Goal: Task Accomplishment & Management: Complete application form

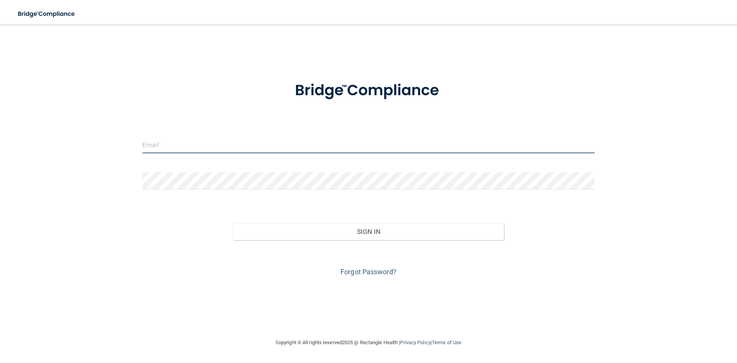
click at [304, 141] on input "email" at bounding box center [368, 144] width 452 height 17
type input "[EMAIL_ADDRESS][DOMAIN_NAME]"
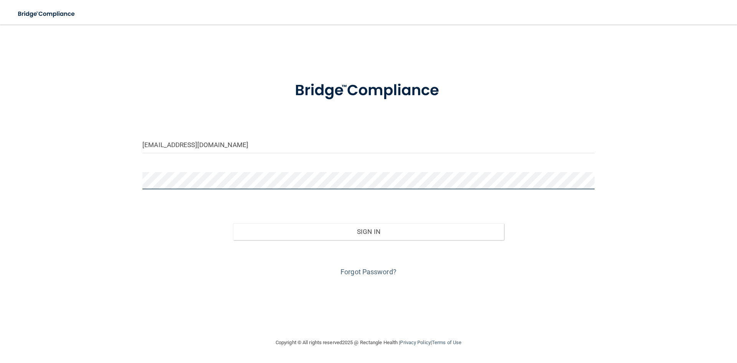
click at [233, 223] on button "Sign In" at bounding box center [368, 231] width 271 height 17
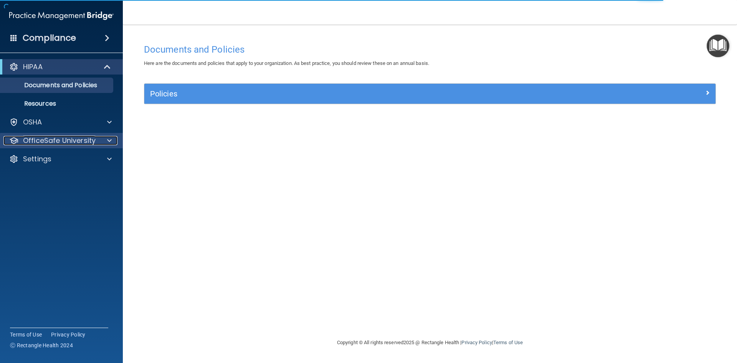
click at [107, 139] on div at bounding box center [108, 140] width 19 height 9
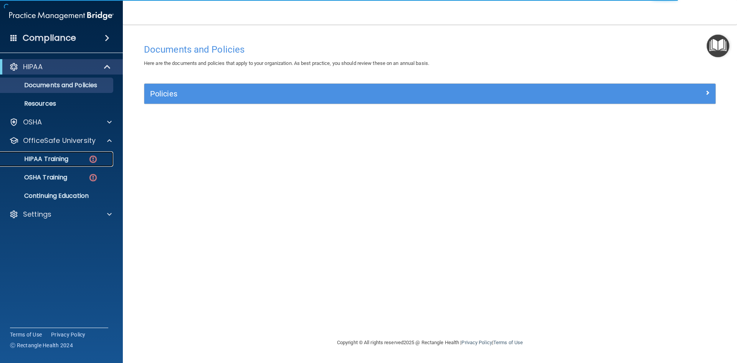
click at [71, 159] on div "HIPAA Training" at bounding box center [57, 159] width 105 height 8
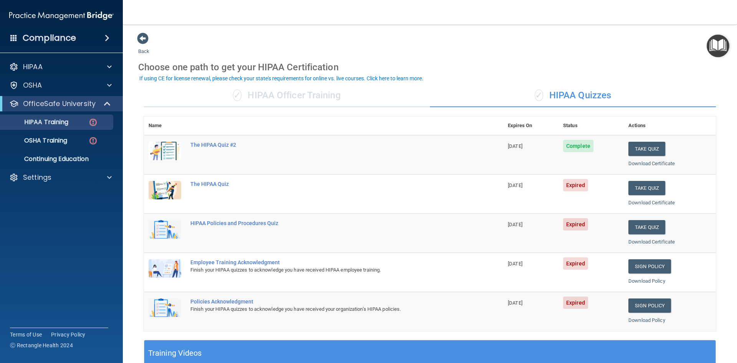
click at [320, 94] on div "✓ HIPAA Officer Training" at bounding box center [287, 95] width 286 height 23
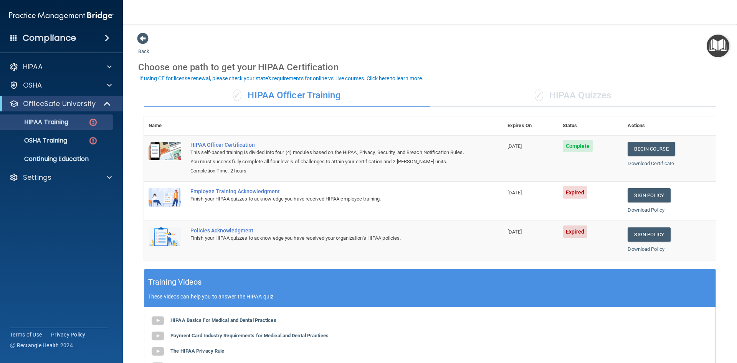
click at [588, 93] on div "✓ HIPAA Quizzes" at bounding box center [573, 95] width 286 height 23
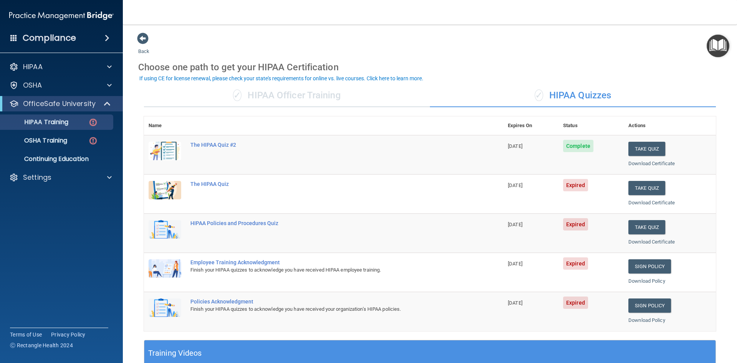
click at [338, 98] on div "✓ HIPAA Officer Training" at bounding box center [287, 95] width 286 height 23
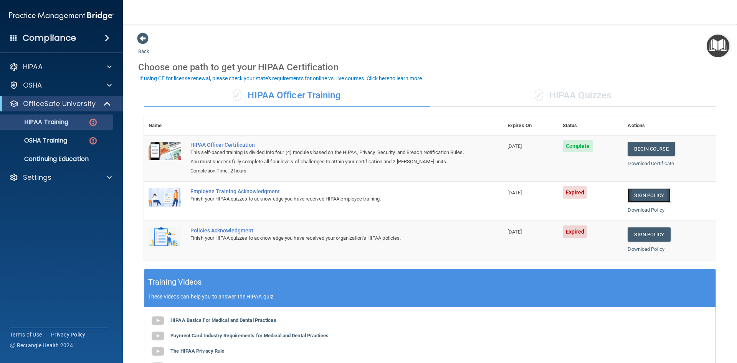
click at [614, 200] on link "Sign Policy" at bounding box center [649, 195] width 43 height 14
click at [614, 231] on link "Sign Policy" at bounding box center [649, 234] width 43 height 14
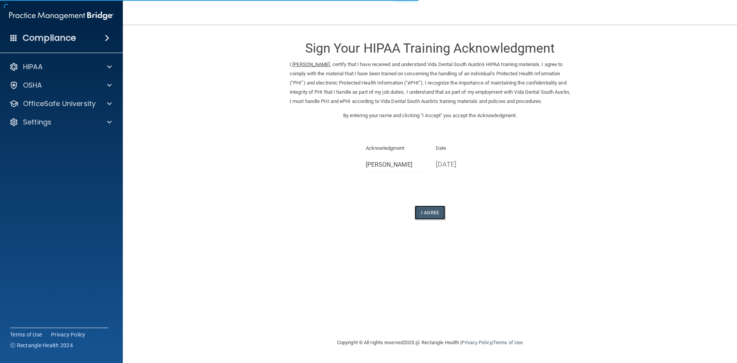
click at [430, 218] on button "I Agree" at bounding box center [430, 212] width 31 height 14
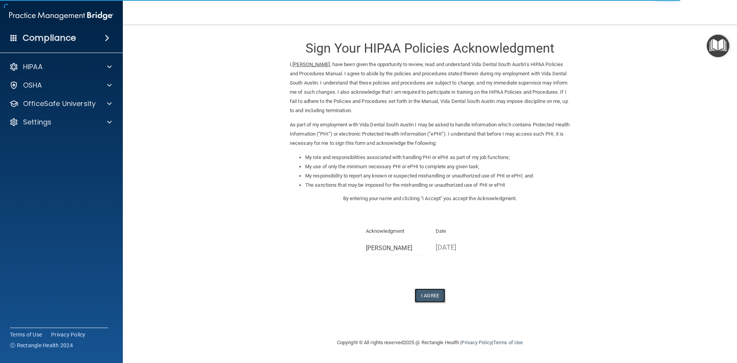
click at [434, 295] on button "I Agree" at bounding box center [430, 295] width 31 height 14
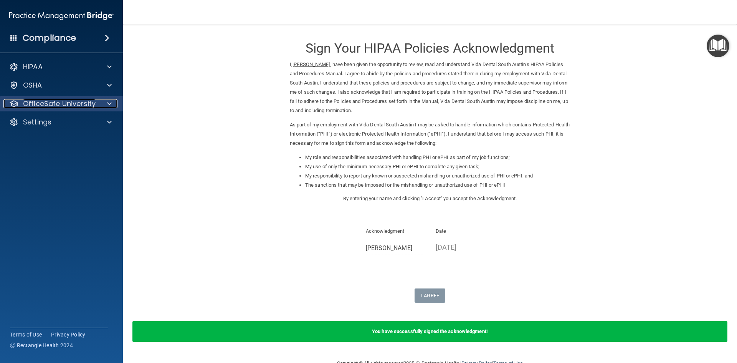
click at [106, 103] on div at bounding box center [108, 103] width 19 height 9
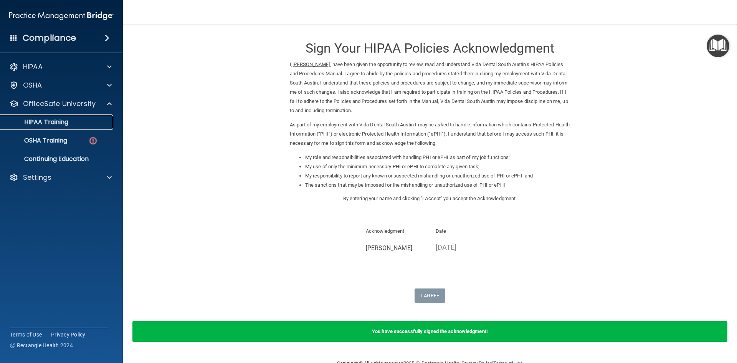
click at [66, 126] on p "HIPAA Training" at bounding box center [36, 122] width 63 height 8
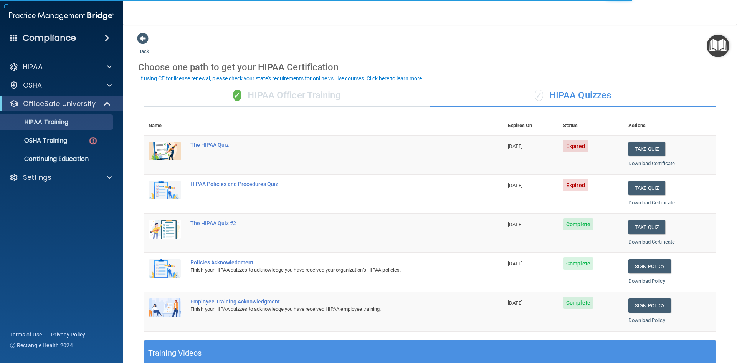
click at [321, 99] on div "✓ HIPAA Officer Training" at bounding box center [287, 95] width 286 height 23
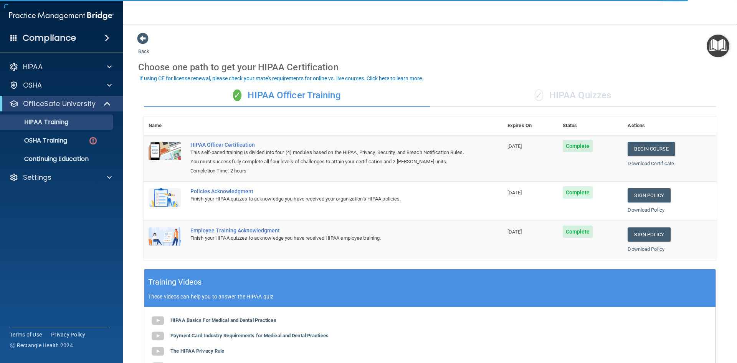
click at [554, 89] on div "✓ HIPAA Quizzes" at bounding box center [573, 95] width 286 height 23
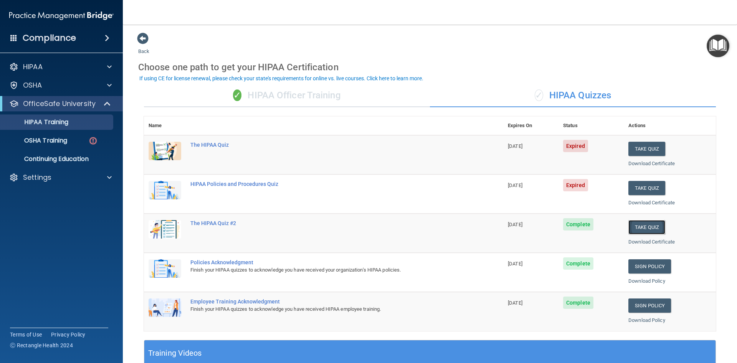
click at [640, 228] on button "Take Quiz" at bounding box center [646, 227] width 37 height 14
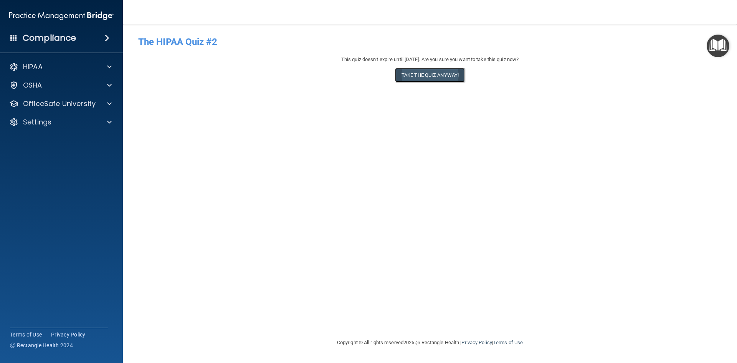
click at [415, 71] on button "Take the quiz anyway!" at bounding box center [430, 75] width 70 height 14
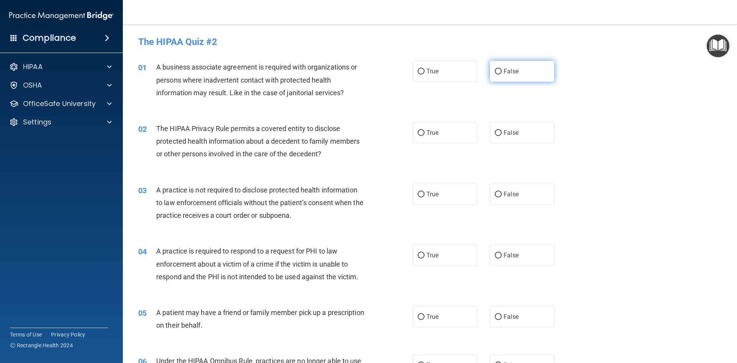
click at [524, 71] on label "False" at bounding box center [522, 71] width 64 height 21
click at [502, 71] on input "False" at bounding box center [498, 72] width 7 height 6
radio input "true"
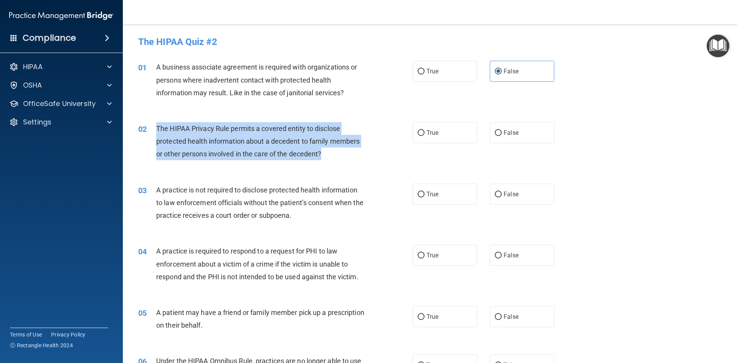
drag, startPoint x: 156, startPoint y: 127, endPoint x: 322, endPoint y: 153, distance: 168.3
click at [322, 153] on span "The HIPAA Privacy Rule permits a covered entity to disclose protected health in…" at bounding box center [257, 140] width 203 height 33
copy span "The HIPAA Privacy Rule permits a covered entity to disclose protected health in…"
click at [372, 130] on div "02 The HIPAA Privacy Rule permits a covered entity to disclose protected health…" at bounding box center [275, 143] width 297 height 42
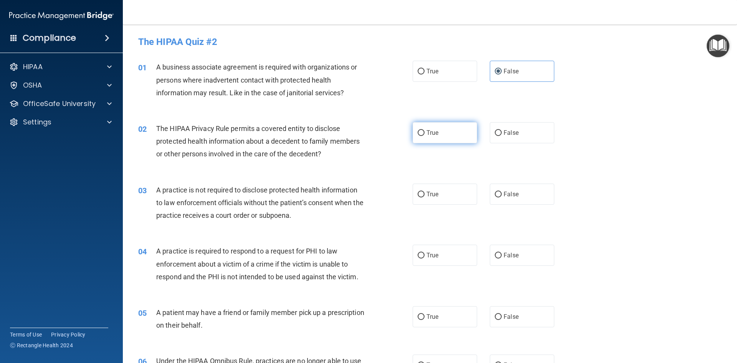
click at [443, 133] on label "True" at bounding box center [445, 132] width 64 height 21
click at [424, 133] on input "True" at bounding box center [421, 133] width 7 height 6
radio input "true"
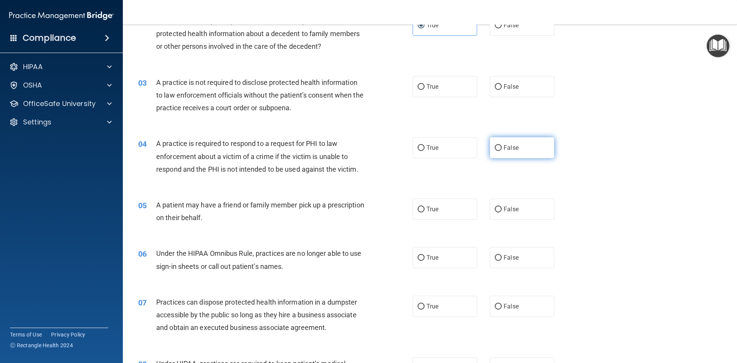
scroll to position [115, 0]
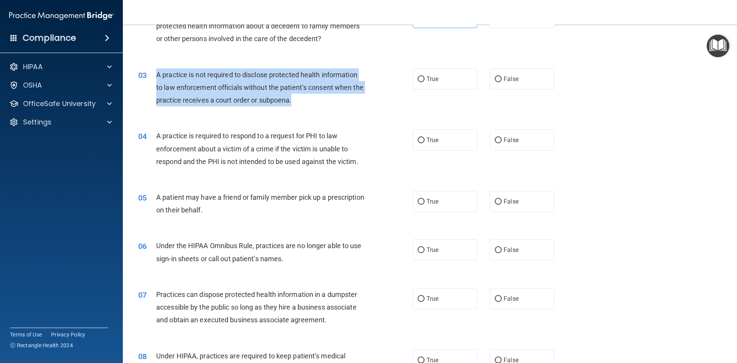
drag, startPoint x: 156, startPoint y: 74, endPoint x: 305, endPoint y: 97, distance: 150.4
click at [305, 97] on div "A practice is not required to disclose protected health information to law enfo…" at bounding box center [263, 87] width 215 height 38
copy span "A practice is not required to disclose protected health information to law enfo…"
click at [320, 101] on div "A practice is not required to disclose protected health information to law enfo…" at bounding box center [263, 87] width 215 height 38
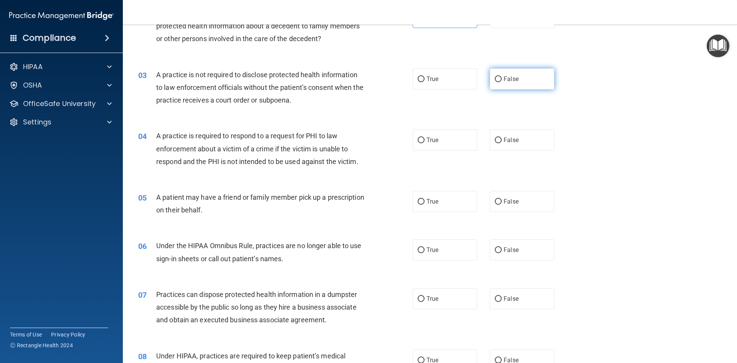
click at [504, 81] on span "False" at bounding box center [511, 78] width 15 height 7
click at [502, 81] on input "False" at bounding box center [498, 79] width 7 height 6
radio input "true"
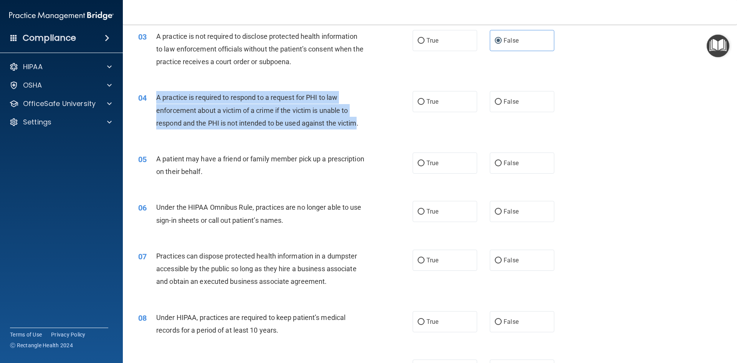
drag, startPoint x: 157, startPoint y: 96, endPoint x: 358, endPoint y: 122, distance: 202.0
click at [358, 122] on span "A practice is required to respond to a request for PHI to law enforcement about…" at bounding box center [257, 109] width 202 height 33
copy span "A practice is required to respond to a request for PHI to law enforcement about…"
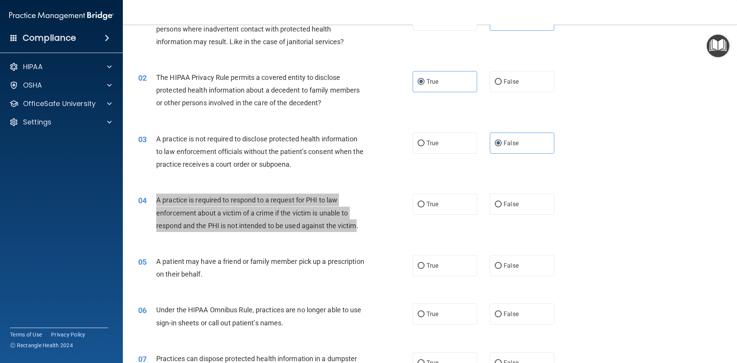
scroll to position [0, 0]
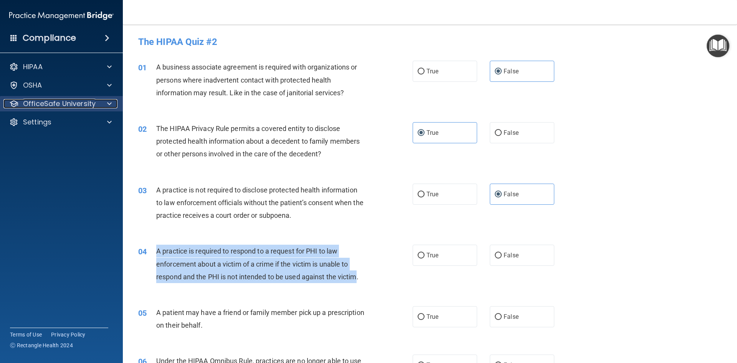
click at [107, 102] on div at bounding box center [108, 103] width 19 height 9
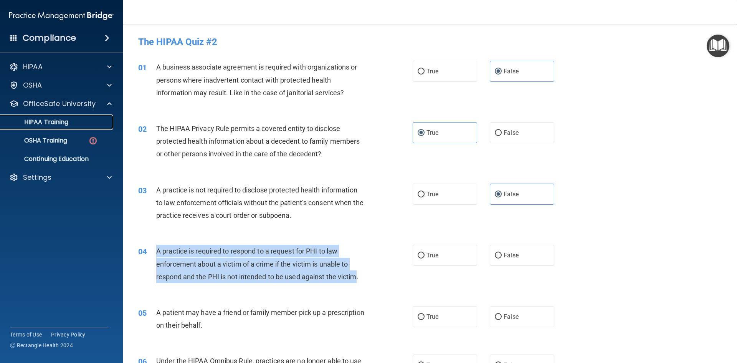
click at [62, 127] on link "HIPAA Training" at bounding box center [52, 121] width 121 height 15
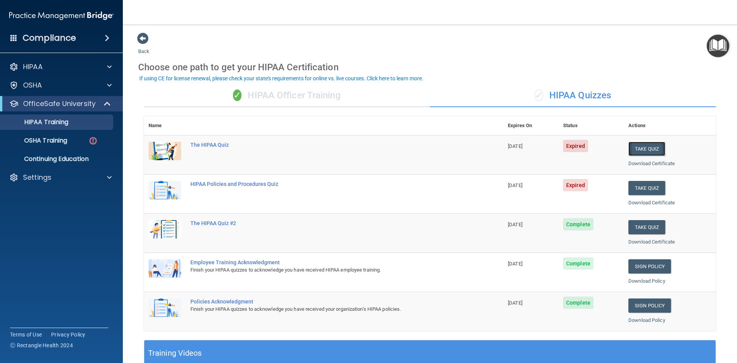
click at [646, 148] on button "Take Quiz" at bounding box center [646, 149] width 37 height 14
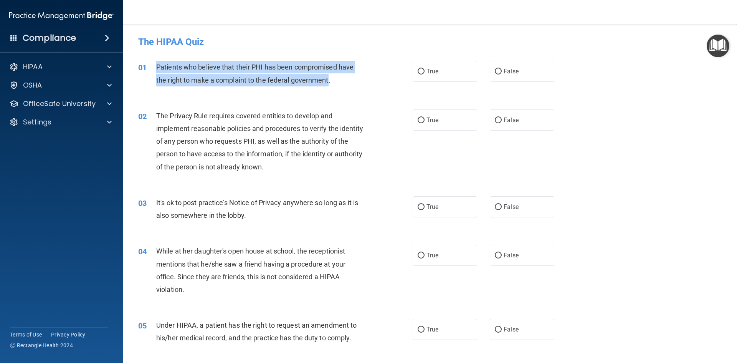
drag, startPoint x: 157, startPoint y: 65, endPoint x: 328, endPoint y: 79, distance: 171.0
click at [328, 79] on span "Patients who believe that their PHI has been compromised have the right to make…" at bounding box center [254, 73] width 197 height 21
copy span "Patients who believe that their PHI has been compromised have the right to make…"
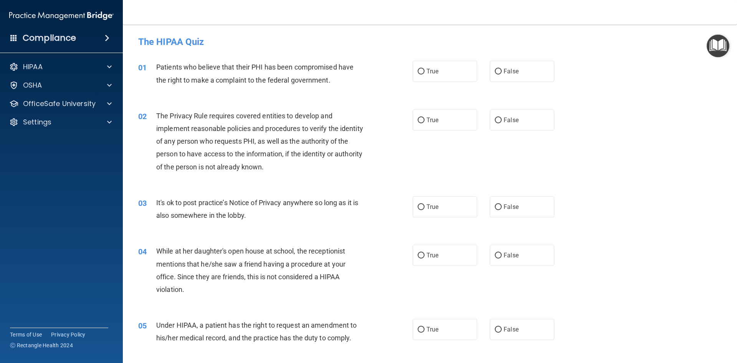
drag, startPoint x: 458, startPoint y: 72, endPoint x: 450, endPoint y: 87, distance: 17.2
click at [458, 72] on label "True" at bounding box center [445, 71] width 64 height 21
click at [424, 72] on input "True" at bounding box center [421, 72] width 7 height 6
radio input "true"
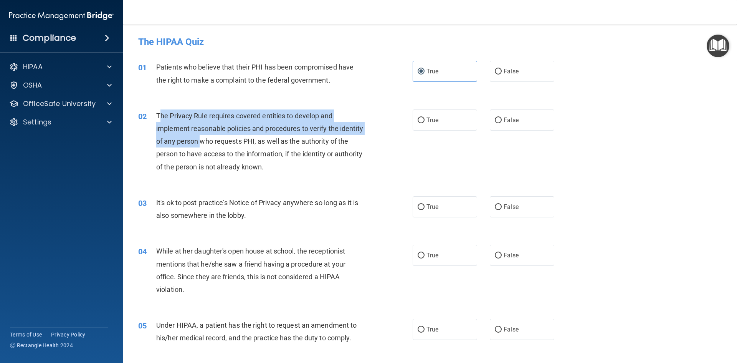
drag, startPoint x: 160, startPoint y: 114, endPoint x: 227, endPoint y: 144, distance: 73.7
click at [227, 144] on span "The Privacy Rule requires covered entities to develop and implement reasonable …" at bounding box center [259, 141] width 207 height 59
click at [159, 115] on span "The Privacy Rule requires covered entities to develop and implement reasonable …" at bounding box center [259, 141] width 207 height 59
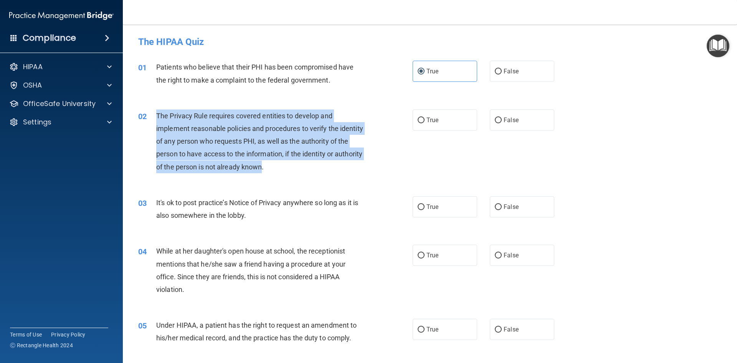
drag, startPoint x: 156, startPoint y: 114, endPoint x: 290, endPoint y: 163, distance: 142.7
click at [290, 163] on span "The Privacy Rule requires covered entities to develop and implement reasonable …" at bounding box center [259, 141] width 207 height 59
copy span "The Privacy Rule requires covered entities to develop and implement reasonable …"
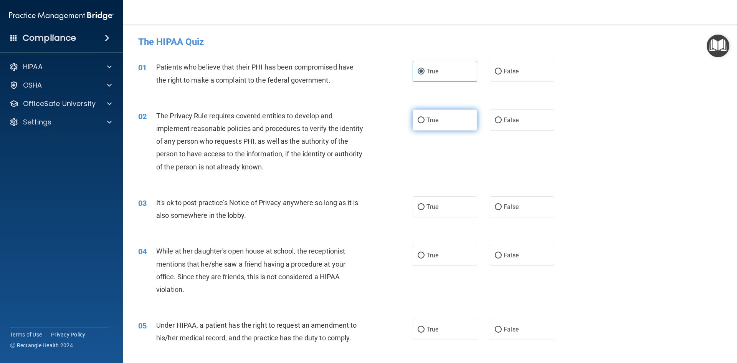
click at [449, 122] on label "True" at bounding box center [445, 119] width 64 height 21
click at [424, 122] on input "True" at bounding box center [421, 120] width 7 height 6
radio input "true"
click at [598, 162] on div "02 The Privacy Rule requires covered entities to develop and implement reasonab…" at bounding box center [429, 143] width 595 height 87
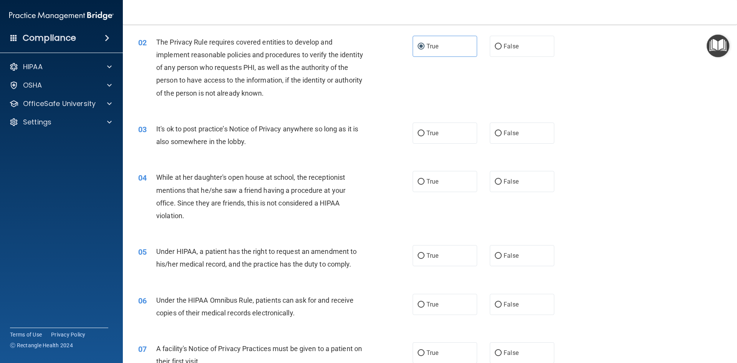
scroll to position [77, 0]
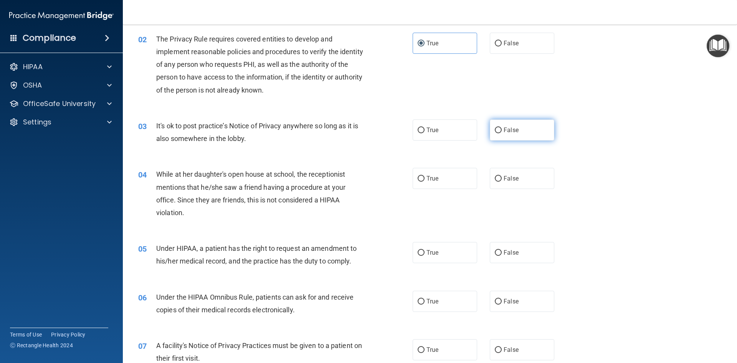
click at [510, 137] on label "False" at bounding box center [522, 129] width 64 height 21
click at [502, 133] on input "False" at bounding box center [498, 130] width 7 height 6
radio input "true"
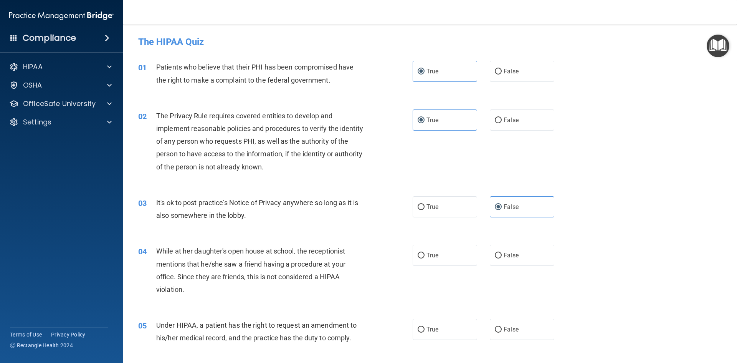
scroll to position [38, 0]
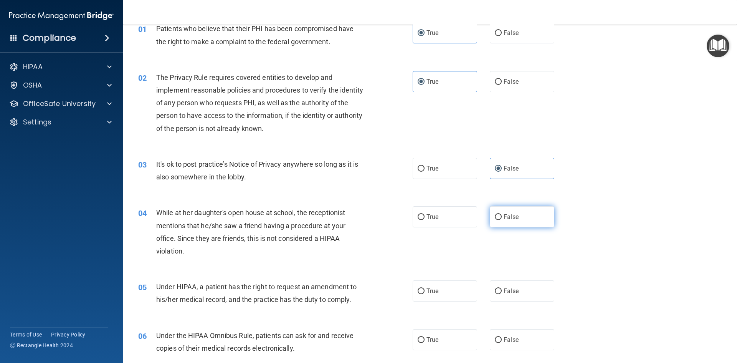
click at [505, 215] on span "False" at bounding box center [511, 216] width 15 height 7
click at [502, 215] on input "False" at bounding box center [498, 217] width 7 height 6
radio input "true"
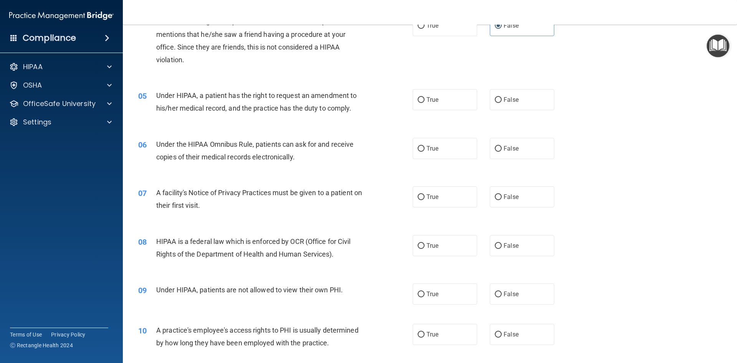
scroll to position [230, 0]
click at [504, 102] on span "False" at bounding box center [511, 98] width 15 height 7
click at [500, 102] on input "False" at bounding box center [498, 99] width 7 height 6
radio input "true"
click at [454, 144] on label "True" at bounding box center [445, 147] width 64 height 21
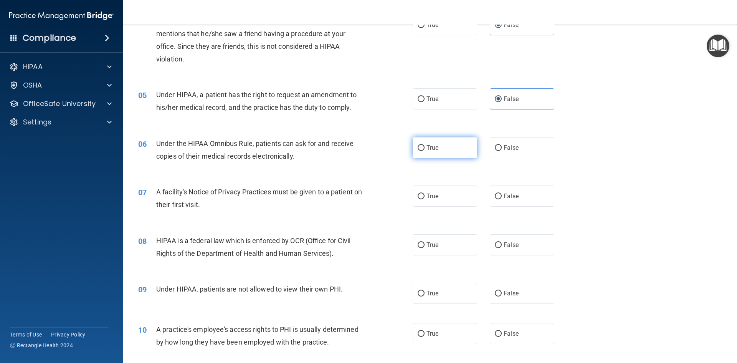
click at [424, 145] on input "True" at bounding box center [421, 148] width 7 height 6
radio input "true"
click at [454, 193] on label "True" at bounding box center [445, 195] width 64 height 21
click at [424, 193] on input "True" at bounding box center [421, 196] width 7 height 6
radio input "true"
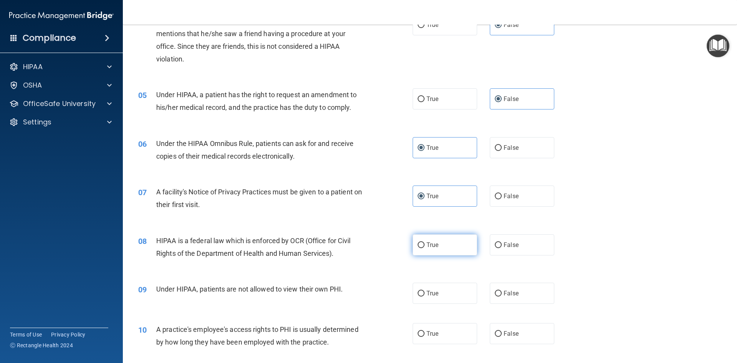
click at [454, 239] on label "True" at bounding box center [445, 244] width 64 height 21
click at [424, 242] on input "True" at bounding box center [421, 245] width 7 height 6
radio input "true"
click at [459, 292] on label "True" at bounding box center [445, 292] width 64 height 21
click at [424, 292] on input "True" at bounding box center [421, 294] width 7 height 6
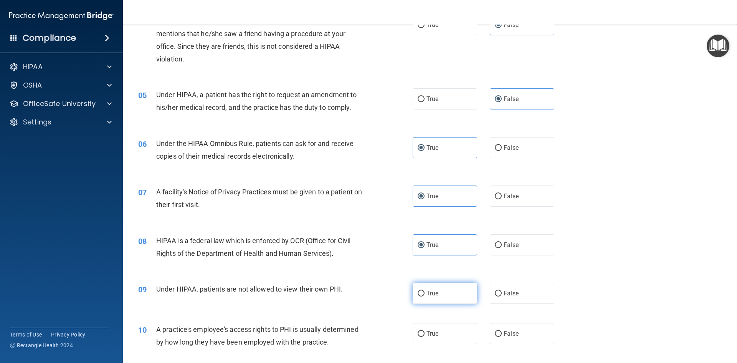
radio input "true"
click at [530, 335] on label "False" at bounding box center [522, 333] width 64 height 21
click at [502, 335] on input "False" at bounding box center [498, 334] width 7 height 6
radio input "true"
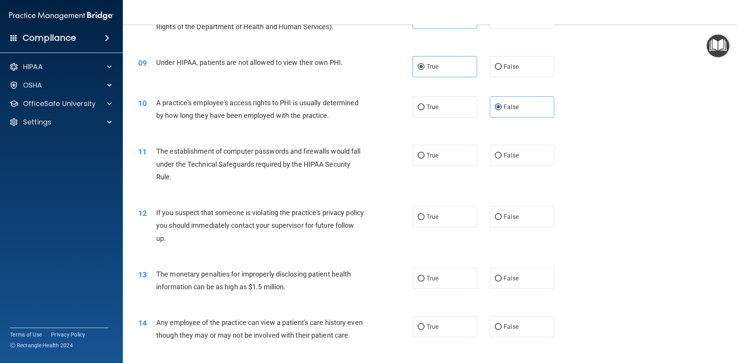
scroll to position [461, 0]
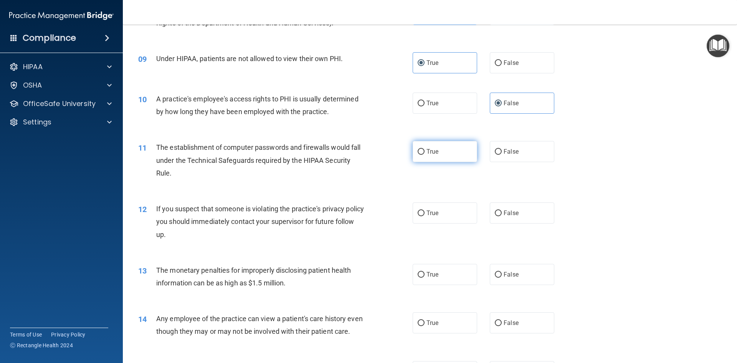
click at [446, 157] on label "True" at bounding box center [445, 151] width 64 height 21
click at [424, 155] on input "True" at bounding box center [421, 152] width 7 height 6
radio input "true"
click at [446, 213] on label "True" at bounding box center [445, 212] width 64 height 21
click at [424, 213] on input "True" at bounding box center [421, 213] width 7 height 6
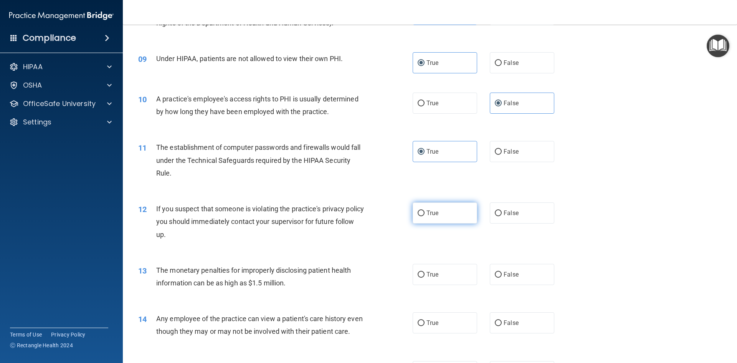
radio input "true"
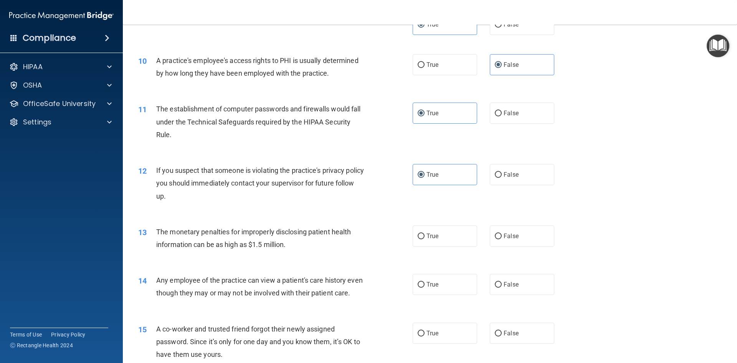
scroll to position [537, 0]
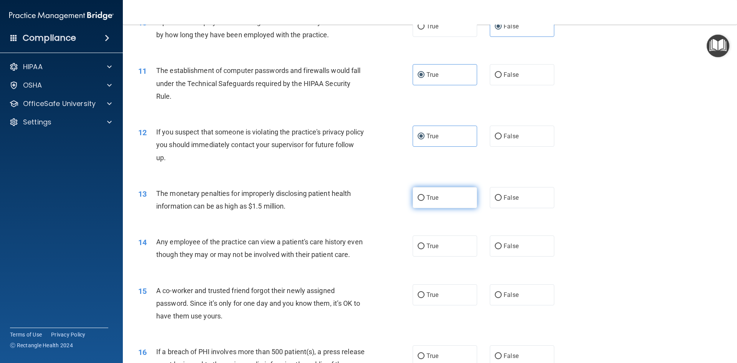
click at [428, 197] on span "True" at bounding box center [432, 197] width 12 height 7
click at [424, 197] on input "True" at bounding box center [421, 198] width 7 height 6
radio input "true"
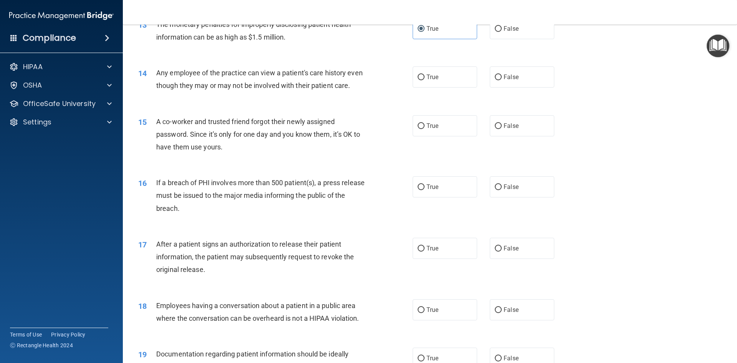
scroll to position [729, 0]
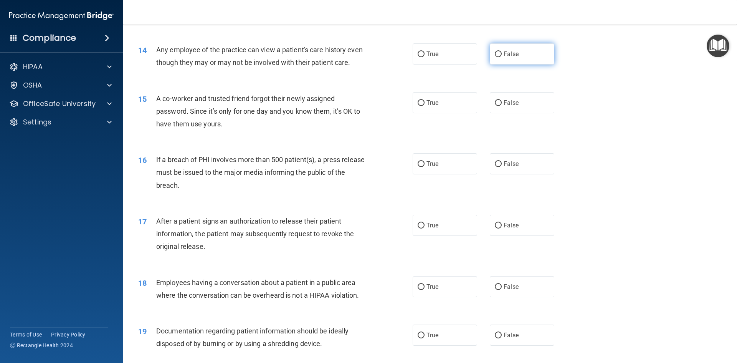
click at [510, 58] on label "False" at bounding box center [522, 53] width 64 height 21
click at [502, 57] on input "False" at bounding box center [498, 54] width 7 height 6
radio input "true"
click at [512, 113] on label "False" at bounding box center [522, 102] width 64 height 21
click at [502, 106] on input "False" at bounding box center [498, 103] width 7 height 6
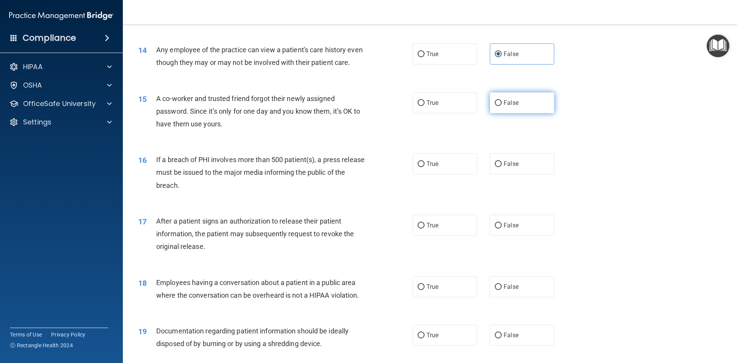
radio input "true"
click at [446, 174] on label "True" at bounding box center [445, 163] width 64 height 21
click at [424, 167] on input "True" at bounding box center [421, 164] width 7 height 6
radio input "true"
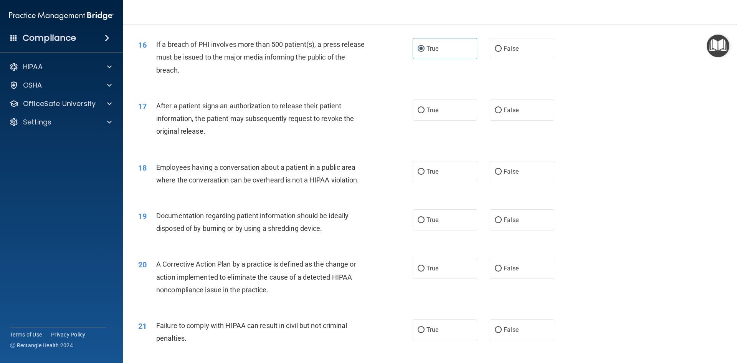
scroll to position [883, 0]
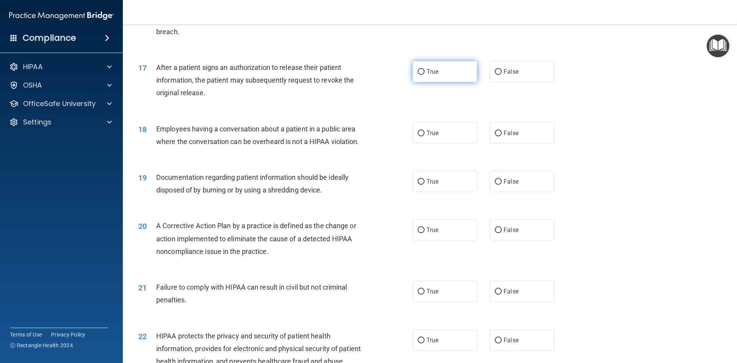
click at [438, 82] on label "True" at bounding box center [445, 71] width 64 height 21
click at [424, 75] on input "True" at bounding box center [421, 72] width 7 height 6
radio input "true"
click at [505, 185] on span "False" at bounding box center [511, 181] width 15 height 7
click at [502, 185] on input "False" at bounding box center [498, 182] width 7 height 6
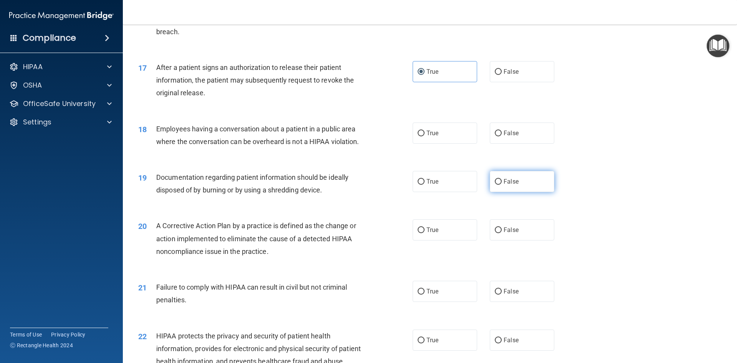
radio input "true"
click at [453, 240] on label "True" at bounding box center [445, 229] width 64 height 21
click at [424, 233] on input "True" at bounding box center [421, 230] width 7 height 6
radio input "true"
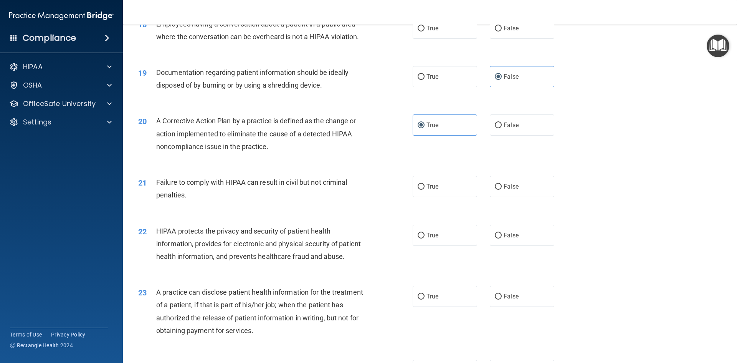
scroll to position [998, 0]
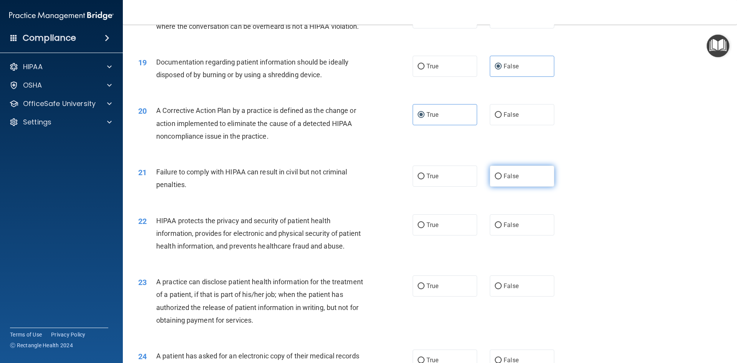
click at [522, 187] on label "False" at bounding box center [522, 175] width 64 height 21
click at [502, 179] on input "False" at bounding box center [498, 176] width 7 height 6
radio input "true"
click at [452, 235] on label "True" at bounding box center [445, 224] width 64 height 21
click at [424, 228] on input "True" at bounding box center [421, 225] width 7 height 6
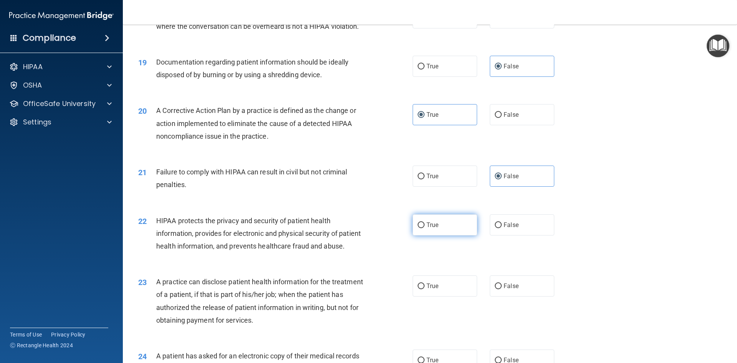
radio input "true"
drag, startPoint x: 492, startPoint y: 298, endPoint x: 505, endPoint y: 309, distance: 17.2
click at [492, 299] on div "23 A practice can disclose patient health information for the treatment of a pa…" at bounding box center [429, 303] width 595 height 74
click at [505, 289] on span "False" at bounding box center [511, 285] width 15 height 7
click at [502, 289] on input "False" at bounding box center [498, 286] width 7 height 6
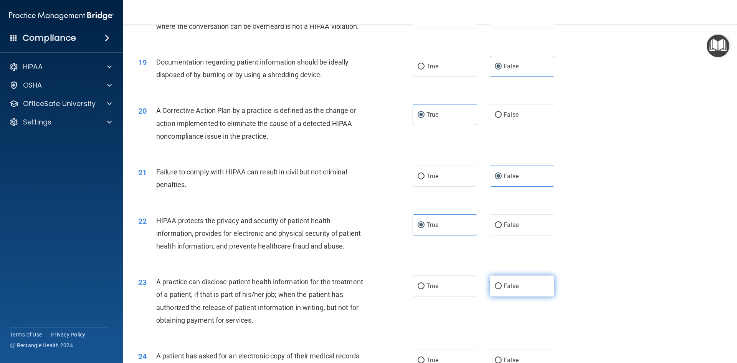
radio input "true"
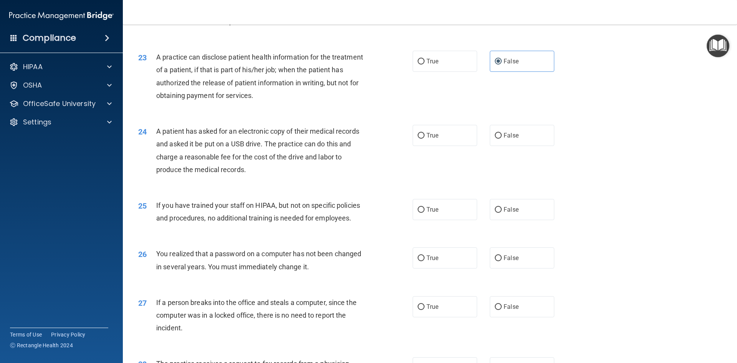
scroll to position [1228, 0]
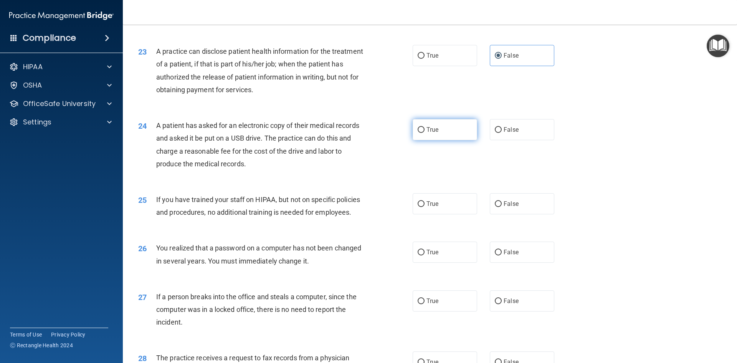
click at [426, 133] on span "True" at bounding box center [432, 129] width 12 height 7
click at [424, 133] on input "True" at bounding box center [421, 130] width 7 height 6
radio input "true"
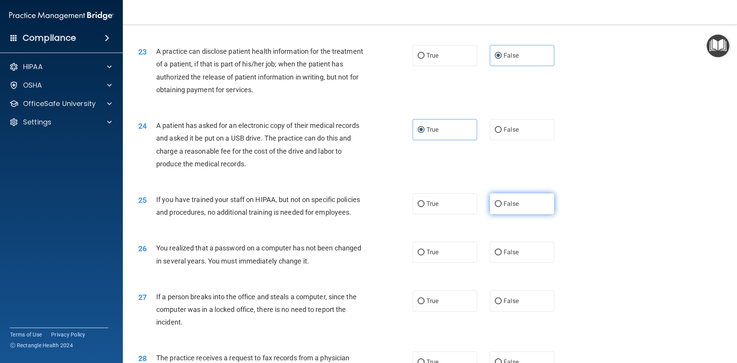
click at [529, 214] on label "False" at bounding box center [522, 203] width 64 height 21
click at [502, 207] on input "False" at bounding box center [498, 204] width 7 height 6
radio input "true"
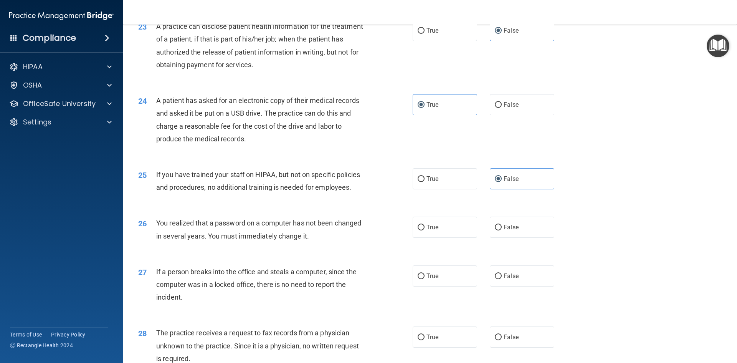
scroll to position [1267, 0]
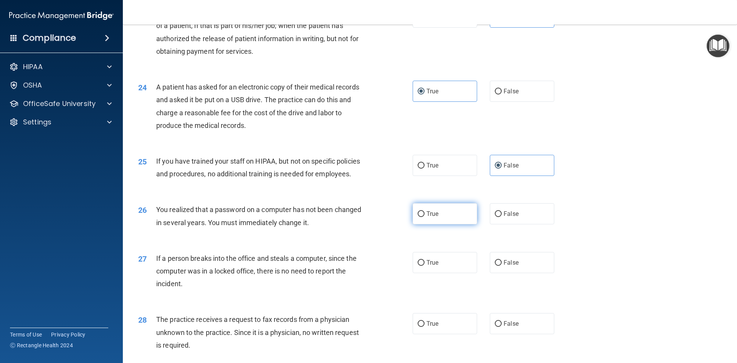
click at [421, 224] on label "True" at bounding box center [445, 213] width 64 height 21
click at [421, 217] on input "True" at bounding box center [421, 214] width 7 height 6
radio input "true"
click at [499, 273] on label "False" at bounding box center [522, 262] width 64 height 21
click at [499, 266] on input "False" at bounding box center [498, 263] width 7 height 6
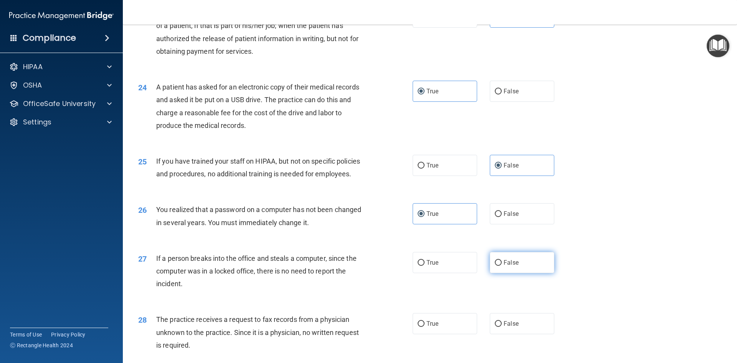
radio input "true"
click at [517, 338] on div "28 The practice receives a request to fax records from a physician unknown to t…" at bounding box center [429, 333] width 595 height 61
click at [518, 334] on label "False" at bounding box center [522, 323] width 64 height 21
click at [502, 327] on input "False" at bounding box center [498, 324] width 7 height 6
radio input "true"
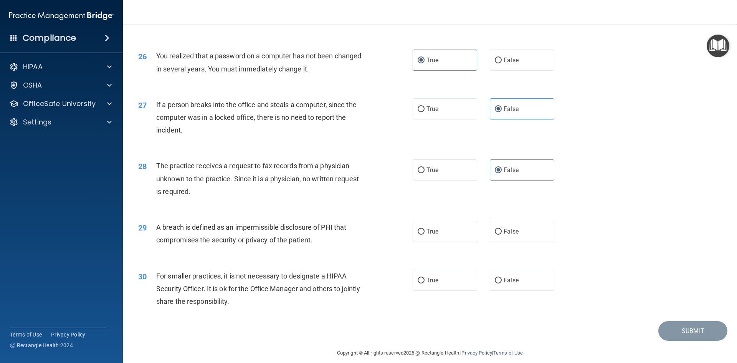
scroll to position [1454, 0]
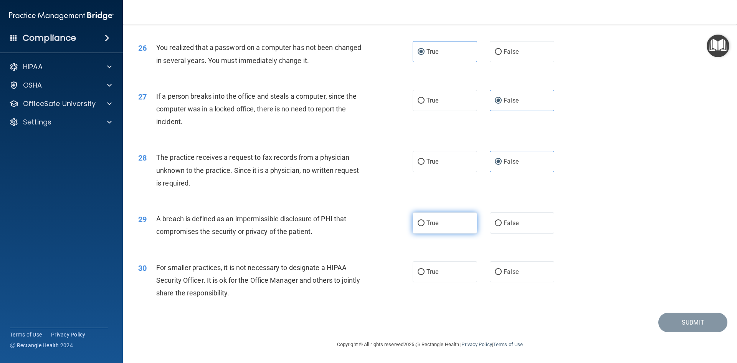
click at [444, 223] on label "True" at bounding box center [445, 222] width 64 height 21
click at [424, 223] on input "True" at bounding box center [421, 223] width 7 height 6
radio input "true"
click at [448, 270] on label "True" at bounding box center [445, 271] width 64 height 21
click at [424, 270] on input "True" at bounding box center [421, 272] width 7 height 6
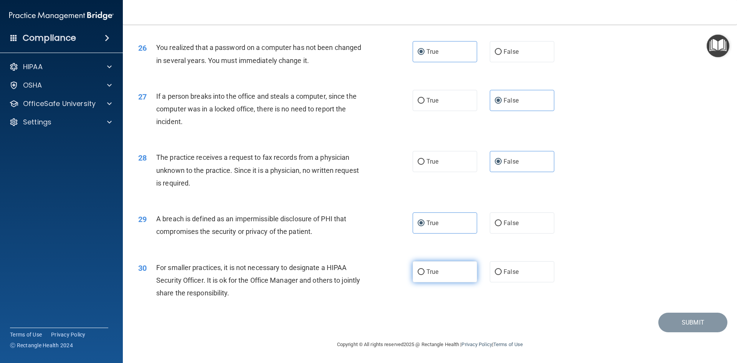
radio input "true"
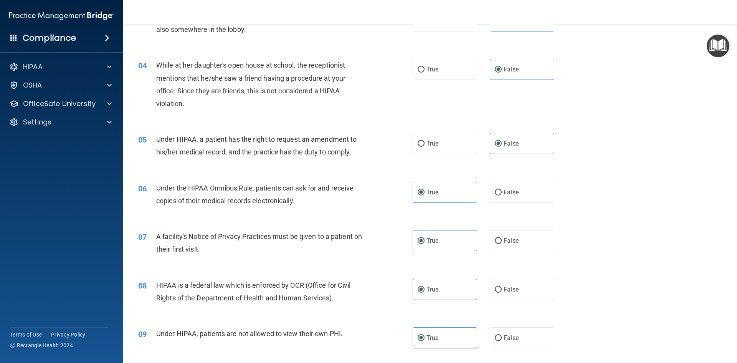
scroll to position [192, 0]
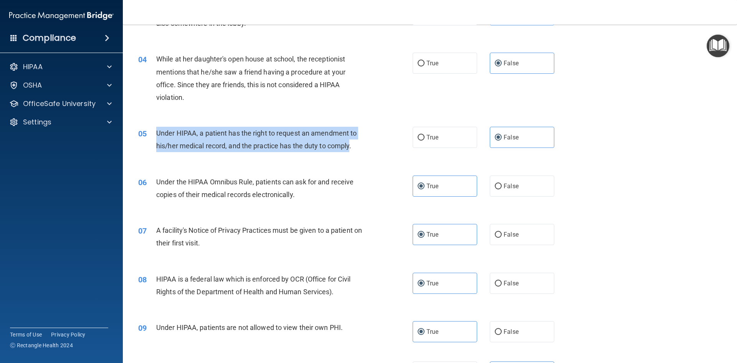
drag, startPoint x: 158, startPoint y: 132, endPoint x: 350, endPoint y: 143, distance: 192.2
click at [350, 143] on span "Under HIPAA, a patient has the right to request an amendment to his/her medical…" at bounding box center [256, 139] width 200 height 21
copy span "Under HIPAA, a patient has the right to request an amendment to his/her medical…"
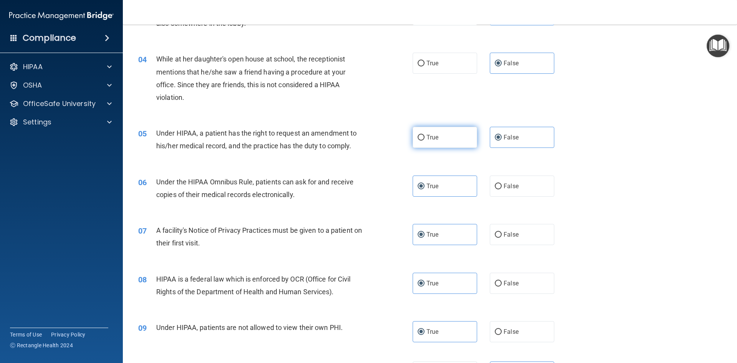
click at [460, 132] on label "True" at bounding box center [445, 137] width 64 height 21
click at [424, 135] on input "True" at bounding box center [421, 138] width 7 height 6
radio input "true"
radio input "false"
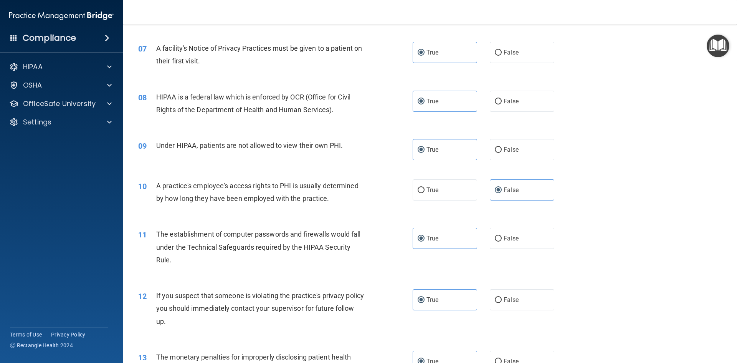
scroll to position [422, 0]
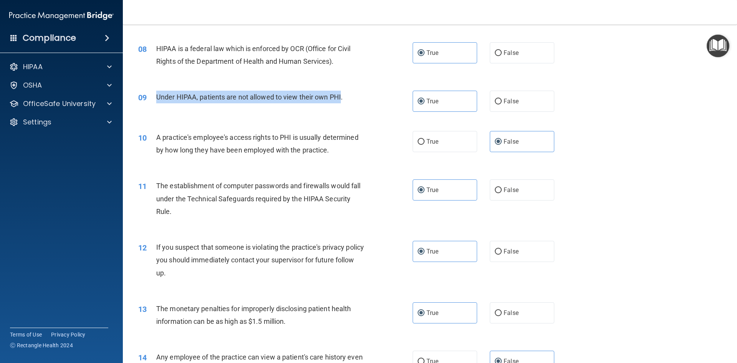
drag, startPoint x: 158, startPoint y: 97, endPoint x: 340, endPoint y: 96, distance: 182.7
click at [340, 96] on span "Under HIPAA, patients are not allowed to view their own PHI." at bounding box center [249, 97] width 187 height 8
copy span "Under HIPAA, patients are not allowed to view their own PHI"
click at [495, 100] on input "False" at bounding box center [498, 102] width 7 height 6
radio input "true"
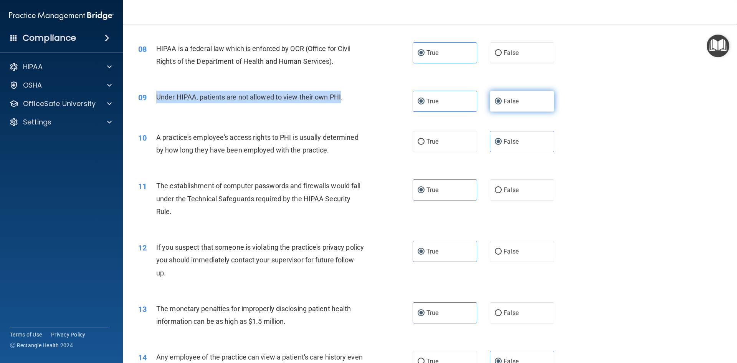
radio input "false"
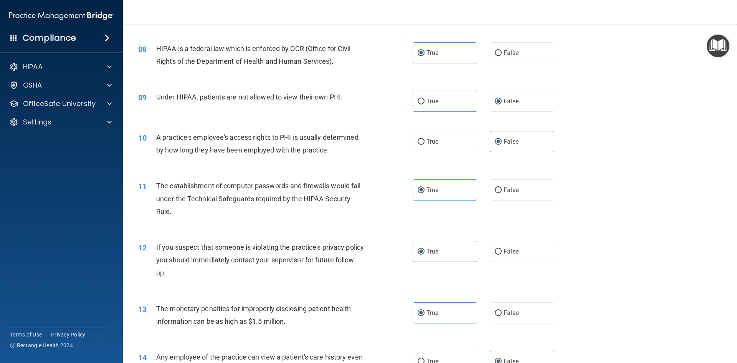
click at [348, 102] on div "Under HIPAA, patients are not allowed to view their own PHI." at bounding box center [263, 97] width 215 height 13
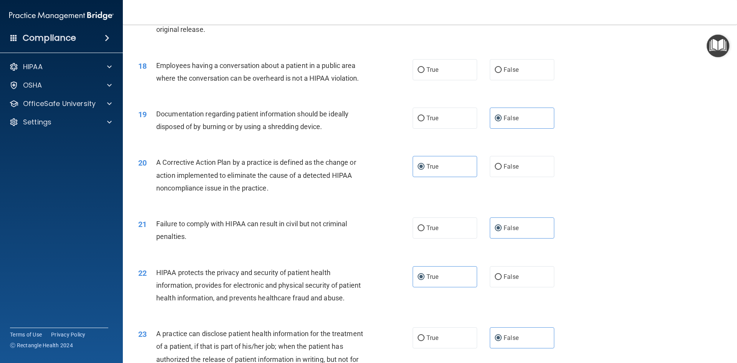
scroll to position [960, 0]
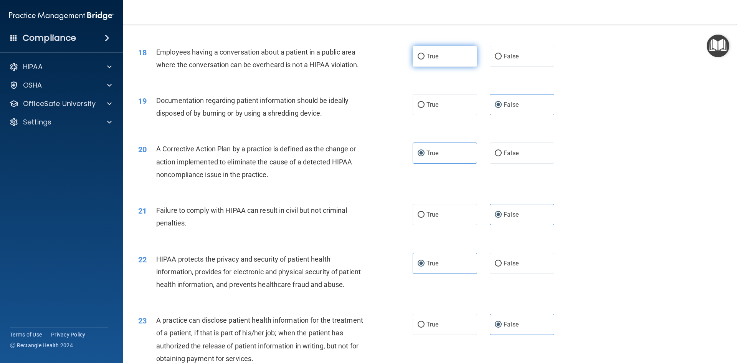
click at [448, 67] on label "True" at bounding box center [445, 56] width 64 height 21
click at [424, 59] on input "True" at bounding box center [421, 57] width 7 height 6
radio input "true"
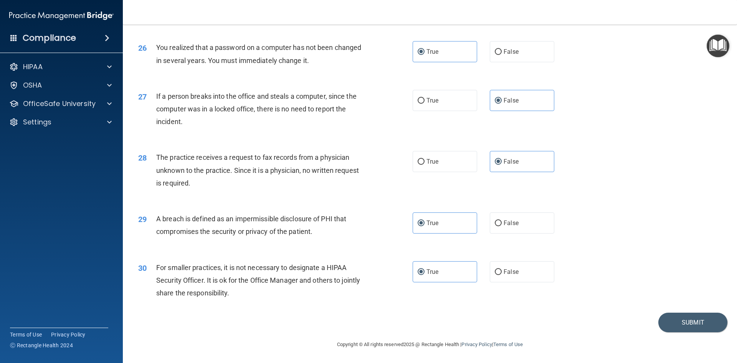
scroll to position [1454, 0]
click at [695, 326] on button "Submit" at bounding box center [692, 322] width 69 height 20
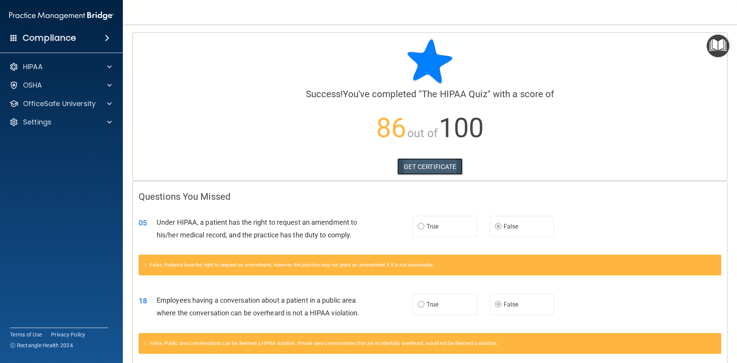
click at [450, 167] on link "GET CERTIFICATE" at bounding box center [430, 166] width 66 height 17
click at [106, 102] on div at bounding box center [108, 103] width 19 height 9
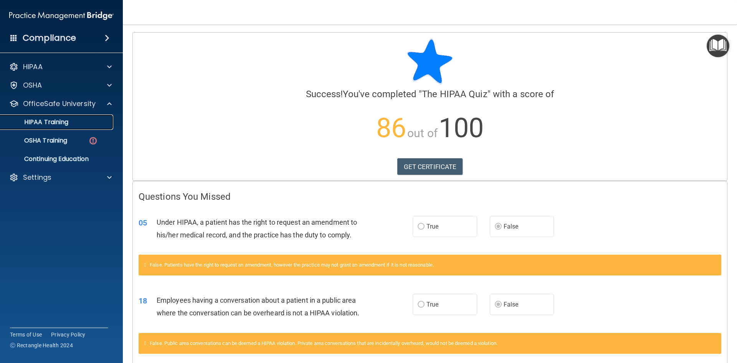
click at [75, 123] on div "HIPAA Training" at bounding box center [57, 122] width 105 height 8
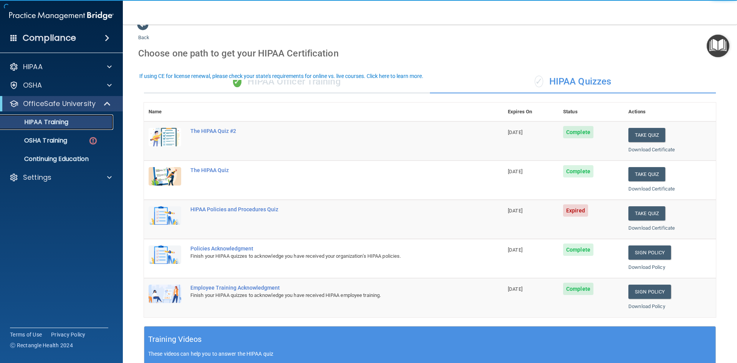
scroll to position [38, 0]
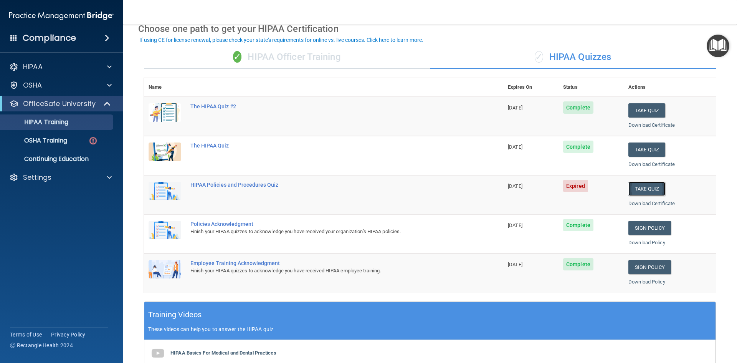
click at [635, 190] on button "Take Quiz" at bounding box center [646, 189] width 37 height 14
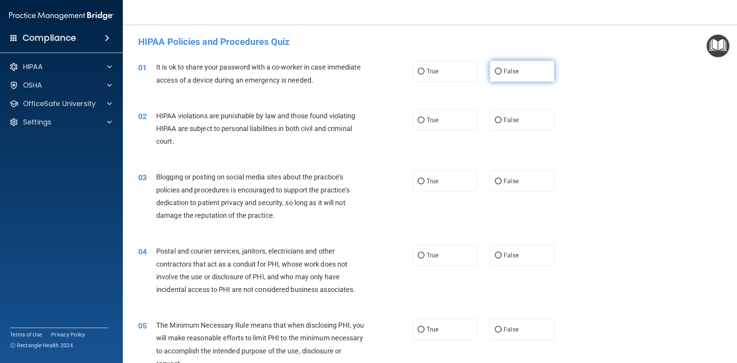
click at [503, 76] on label "False" at bounding box center [522, 71] width 64 height 21
click at [502, 74] on input "False" at bounding box center [498, 72] width 7 height 6
radio input "true"
click at [432, 118] on span "True" at bounding box center [432, 119] width 12 height 7
click at [424, 118] on input "True" at bounding box center [421, 120] width 7 height 6
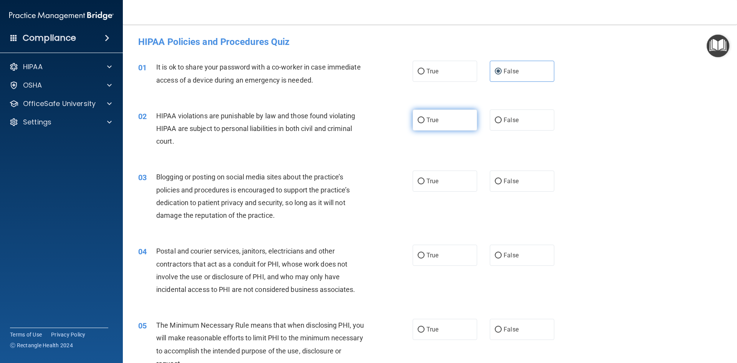
radio input "true"
click at [515, 178] on label "False" at bounding box center [522, 180] width 64 height 21
click at [502, 178] on input "False" at bounding box center [498, 181] width 7 height 6
radio input "true"
click at [441, 256] on label "True" at bounding box center [445, 254] width 64 height 21
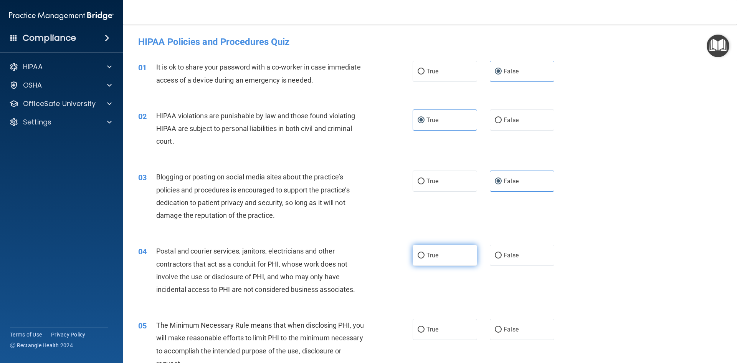
click at [424, 256] on input "True" at bounding box center [421, 256] width 7 height 6
radio input "true"
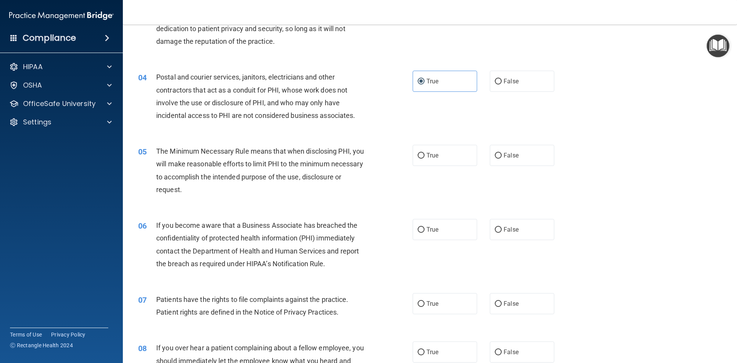
scroll to position [192, 0]
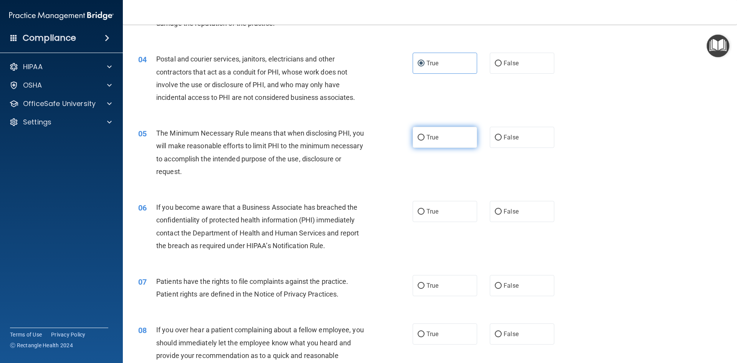
click at [432, 144] on label "True" at bounding box center [445, 137] width 64 height 21
click at [424, 140] on input "True" at bounding box center [421, 138] width 7 height 6
radio input "true"
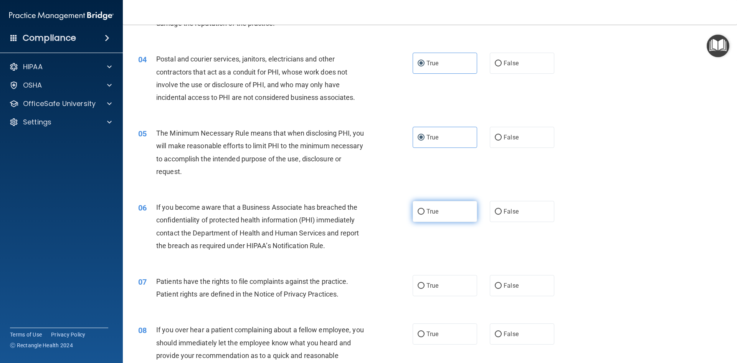
click at [446, 211] on label "True" at bounding box center [445, 211] width 64 height 21
click at [424, 211] on input "True" at bounding box center [421, 212] width 7 height 6
radio input "true"
click at [439, 281] on label "True" at bounding box center [445, 285] width 64 height 21
click at [424, 283] on input "True" at bounding box center [421, 286] width 7 height 6
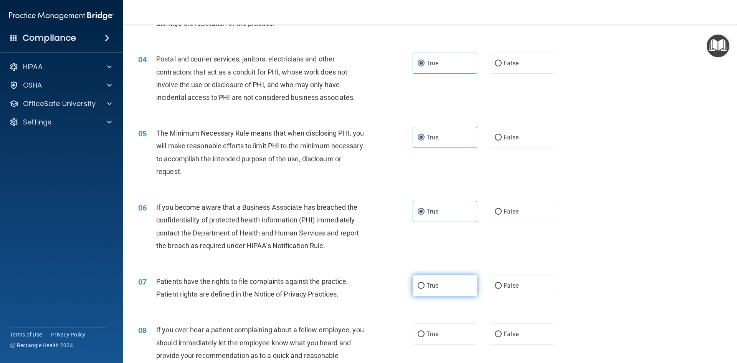
radio input "true"
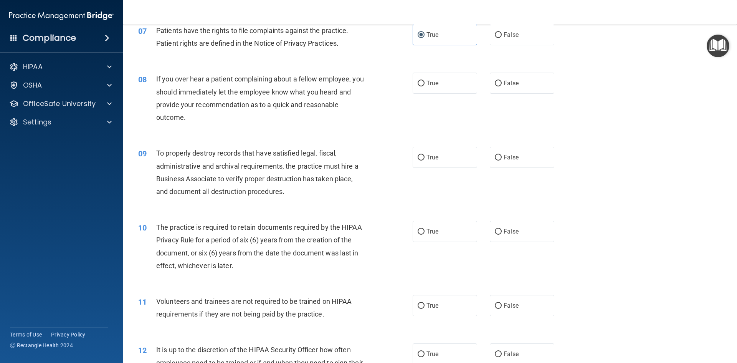
scroll to position [461, 0]
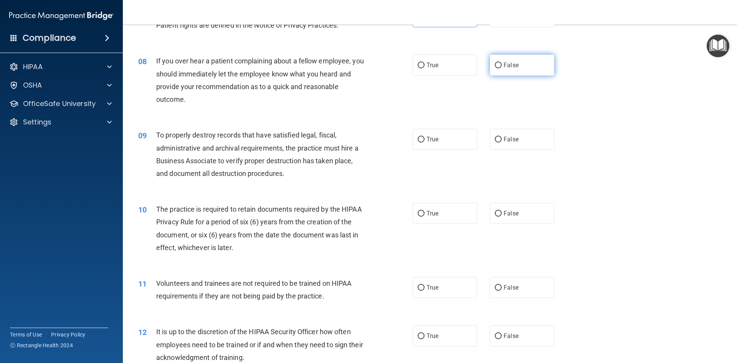
click at [509, 74] on label "False" at bounding box center [522, 65] width 64 height 21
click at [502, 68] on input "False" at bounding box center [498, 66] width 7 height 6
radio input "true"
click at [515, 147] on label "False" at bounding box center [522, 139] width 64 height 21
click at [502, 142] on input "False" at bounding box center [498, 140] width 7 height 6
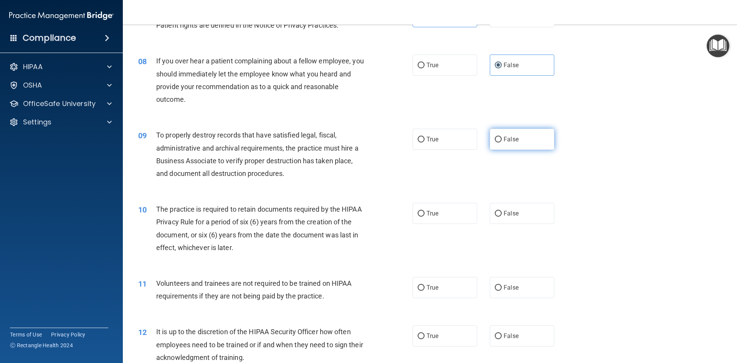
radio input "true"
click at [451, 213] on label "True" at bounding box center [445, 213] width 64 height 21
click at [424, 213] on input "True" at bounding box center [421, 214] width 7 height 6
radio input "true"
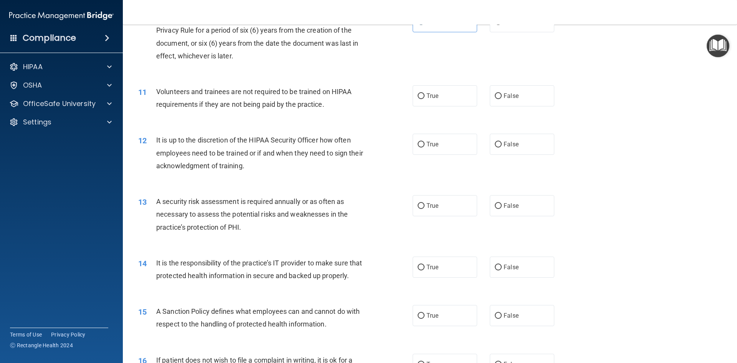
scroll to position [652, 0]
drag, startPoint x: 511, startPoint y: 103, endPoint x: 510, endPoint y: 116, distance: 13.1
click at [511, 103] on label "False" at bounding box center [522, 95] width 64 height 21
click at [502, 99] on input "False" at bounding box center [498, 96] width 7 height 6
radio input "true"
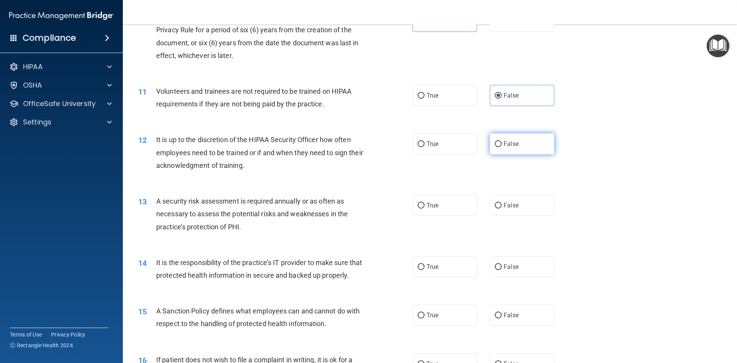
click at [513, 153] on label "False" at bounding box center [522, 143] width 64 height 21
click at [502, 147] on input "False" at bounding box center [498, 144] width 7 height 6
radio input "true"
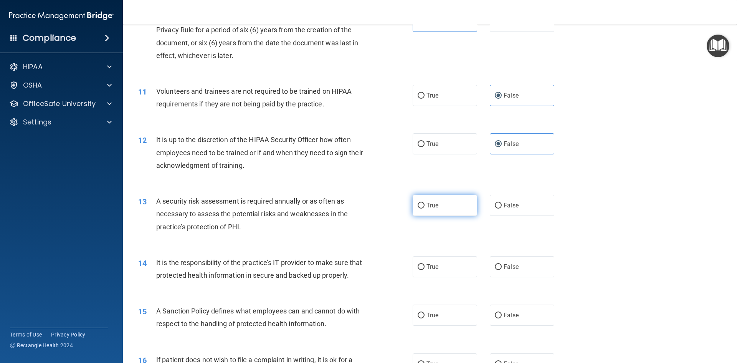
click at [464, 209] on label "True" at bounding box center [445, 205] width 64 height 21
click at [424, 208] on input "True" at bounding box center [421, 206] width 7 height 6
radio input "true"
click at [535, 274] on label "False" at bounding box center [522, 266] width 64 height 21
click at [502, 270] on input "False" at bounding box center [498, 267] width 7 height 6
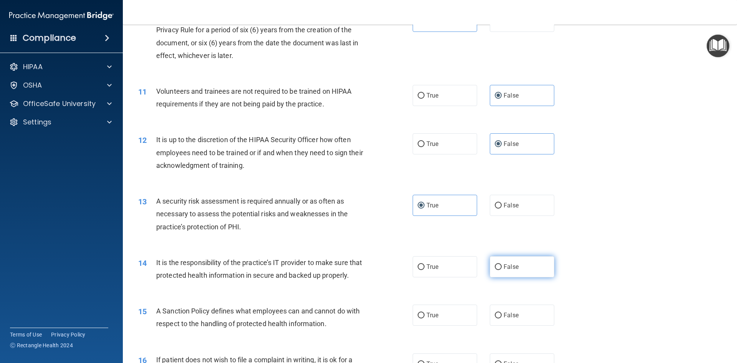
radio input "true"
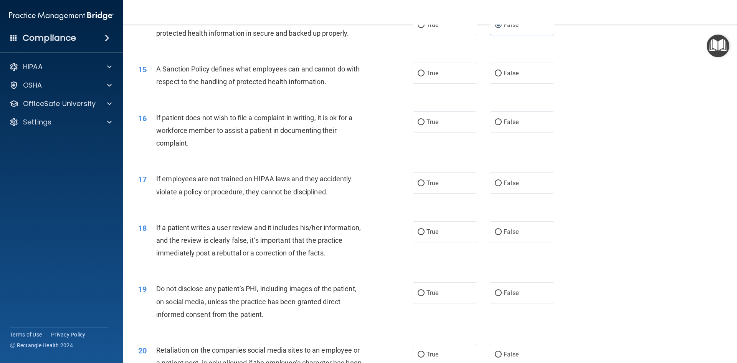
scroll to position [921, 0]
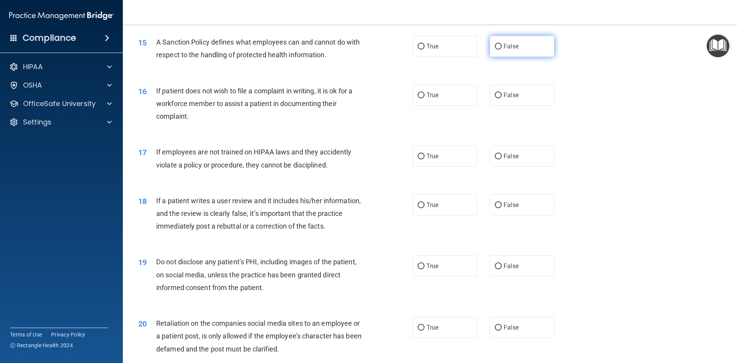
click at [512, 50] on span "False" at bounding box center [511, 46] width 15 height 7
click at [502, 50] on input "False" at bounding box center [498, 47] width 7 height 6
radio input "true"
click at [450, 106] on label "True" at bounding box center [445, 94] width 64 height 21
click at [424, 98] on input "True" at bounding box center [421, 95] width 7 height 6
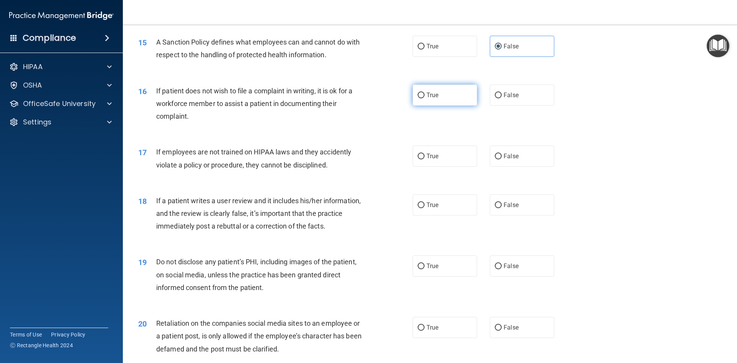
radio input "true"
click at [501, 160] on label "False" at bounding box center [522, 155] width 64 height 21
click at [501, 159] on input "False" at bounding box center [498, 157] width 7 height 6
radio input "true"
click at [451, 211] on label "True" at bounding box center [445, 204] width 64 height 21
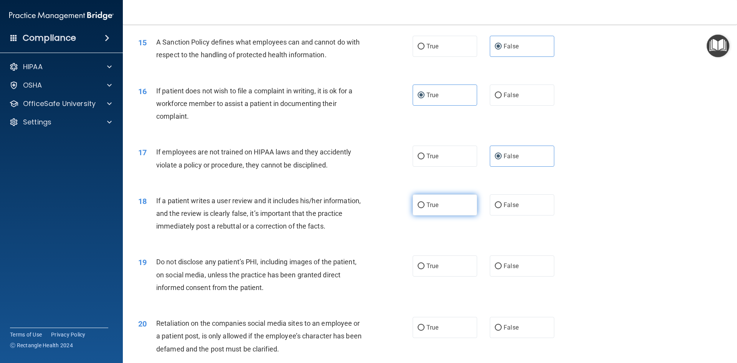
click at [424, 208] on input "True" at bounding box center [421, 205] width 7 height 6
radio input "true"
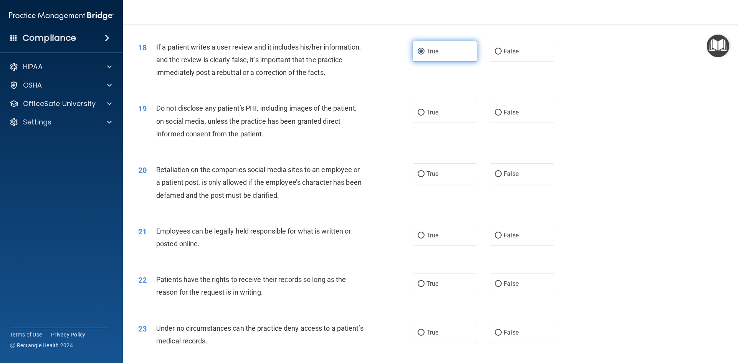
scroll to position [1113, 0]
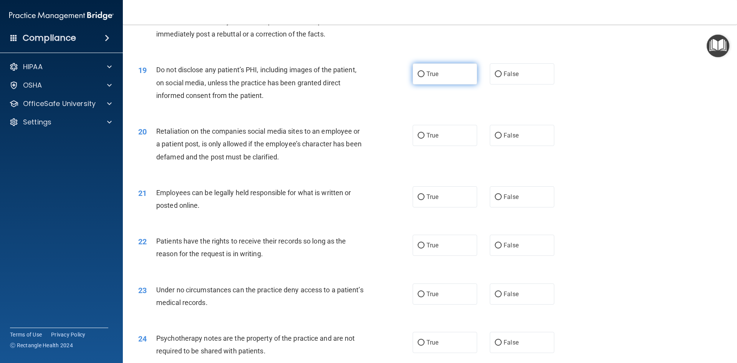
click at [431, 84] on label "True" at bounding box center [445, 73] width 64 height 21
click at [424, 77] on input "True" at bounding box center [421, 74] width 7 height 6
radio input "true"
click at [500, 142] on label "False" at bounding box center [522, 135] width 64 height 21
click at [500, 139] on input "False" at bounding box center [498, 136] width 7 height 6
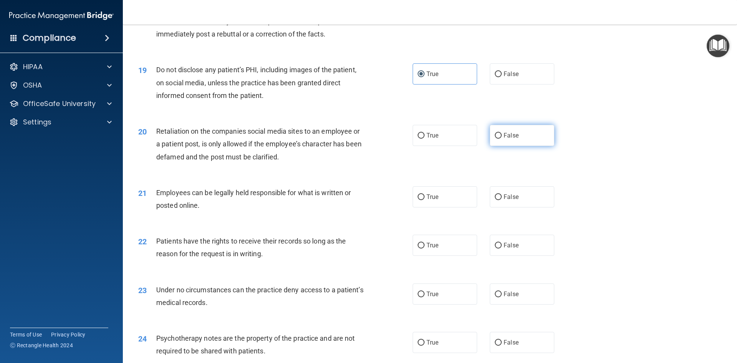
radio input "true"
click at [452, 206] on label "True" at bounding box center [445, 196] width 64 height 21
click at [424, 200] on input "True" at bounding box center [421, 197] width 7 height 6
radio input "true"
click at [504, 249] on span "False" at bounding box center [511, 244] width 15 height 7
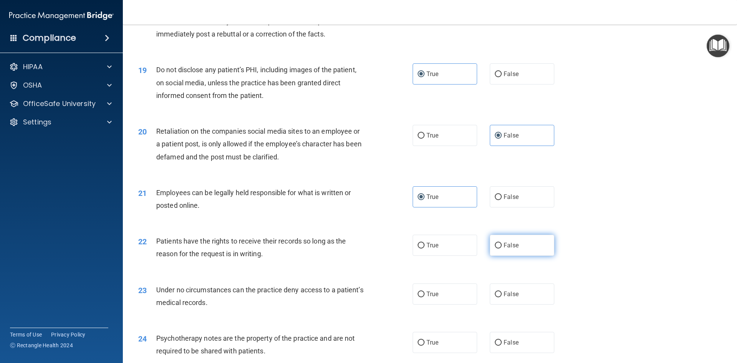
click at [500, 248] on input "False" at bounding box center [498, 246] width 7 height 6
radio input "true"
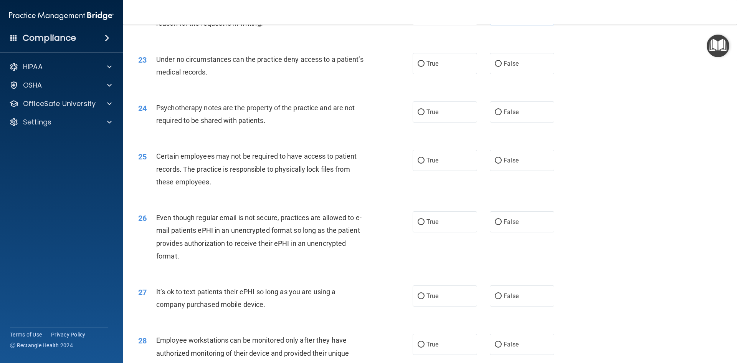
scroll to position [1382, 0]
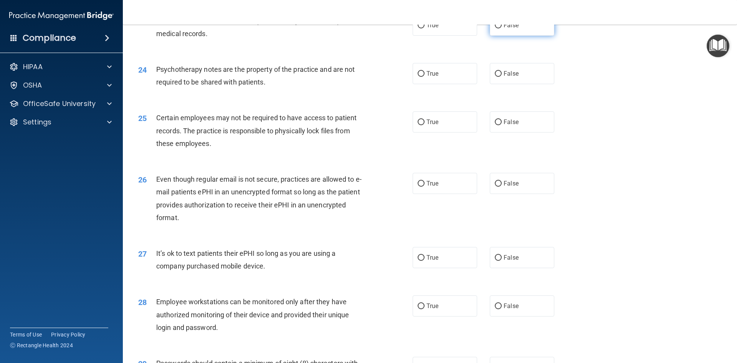
click at [508, 36] on label "False" at bounding box center [522, 25] width 64 height 21
click at [502, 28] on input "False" at bounding box center [498, 26] width 7 height 6
radio input "true"
click at [455, 84] on label "True" at bounding box center [445, 73] width 64 height 21
click at [424, 77] on input "True" at bounding box center [421, 74] width 7 height 6
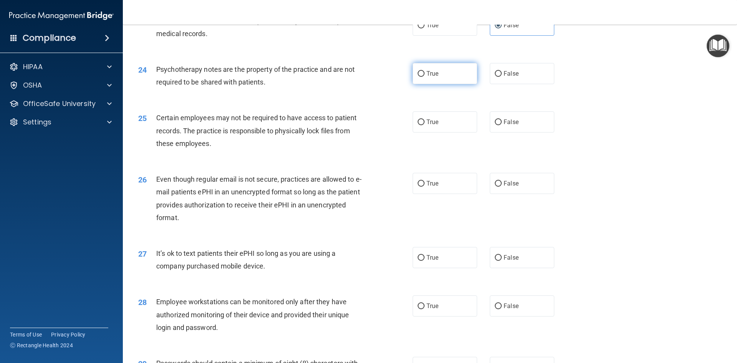
radio input "true"
click at [451, 130] on label "True" at bounding box center [445, 121] width 64 height 21
click at [424, 125] on input "True" at bounding box center [421, 122] width 7 height 6
radio input "true"
click at [446, 191] on label "True" at bounding box center [445, 183] width 64 height 21
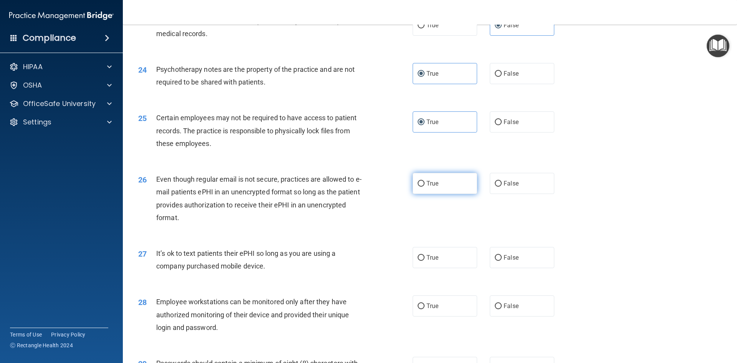
click at [424, 187] on input "True" at bounding box center [421, 184] width 7 height 6
radio input "true"
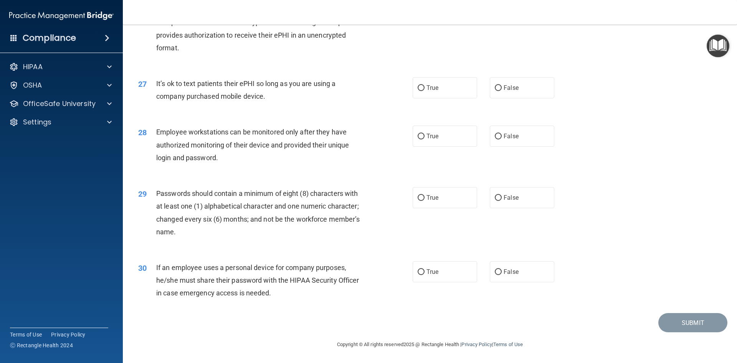
scroll to position [1564, 0]
click at [496, 91] on input "False" at bounding box center [498, 88] width 7 height 6
radio input "true"
click at [500, 142] on label "False" at bounding box center [522, 136] width 64 height 21
click at [500, 139] on input "False" at bounding box center [498, 137] width 7 height 6
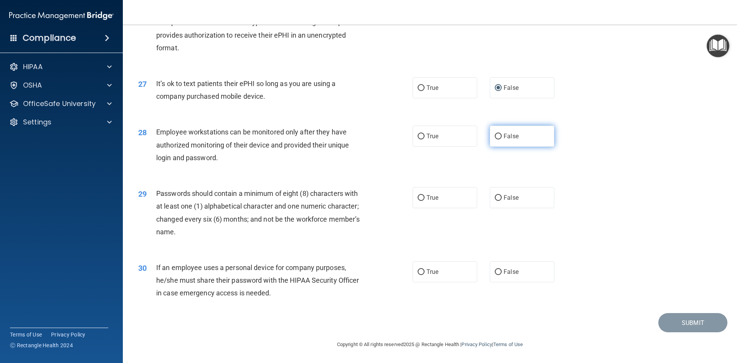
radio input "true"
click at [429, 199] on span "True" at bounding box center [432, 197] width 12 height 7
click at [424, 199] on input "True" at bounding box center [421, 198] width 7 height 6
radio input "true"
click at [506, 271] on span "False" at bounding box center [511, 271] width 15 height 7
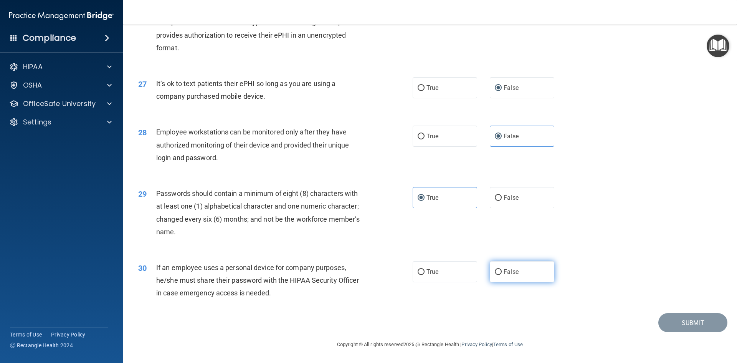
click at [502, 271] on input "False" at bounding box center [498, 272] width 7 height 6
radio input "true"
click at [662, 320] on button "Submit" at bounding box center [692, 323] width 69 height 20
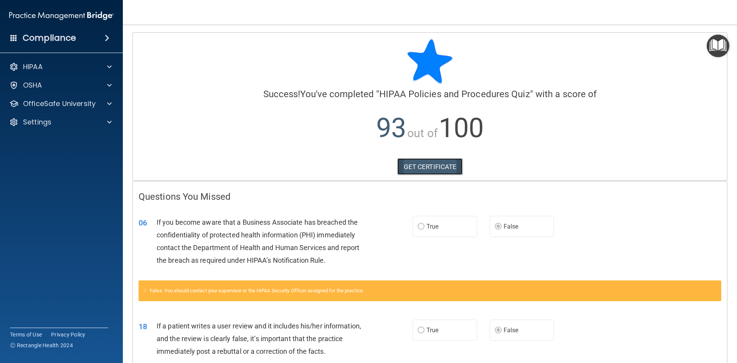
click at [447, 166] on link "GET CERTIFICATE" at bounding box center [430, 166] width 66 height 17
drag, startPoint x: 58, startPoint y: 118, endPoint x: 58, endPoint y: 125, distance: 6.5
click at [58, 118] on div "Settings" at bounding box center [50, 121] width 95 height 9
click at [55, 160] on p "Sign Out" at bounding box center [57, 159] width 105 height 8
